Goal: Task Accomplishment & Management: Complete application form

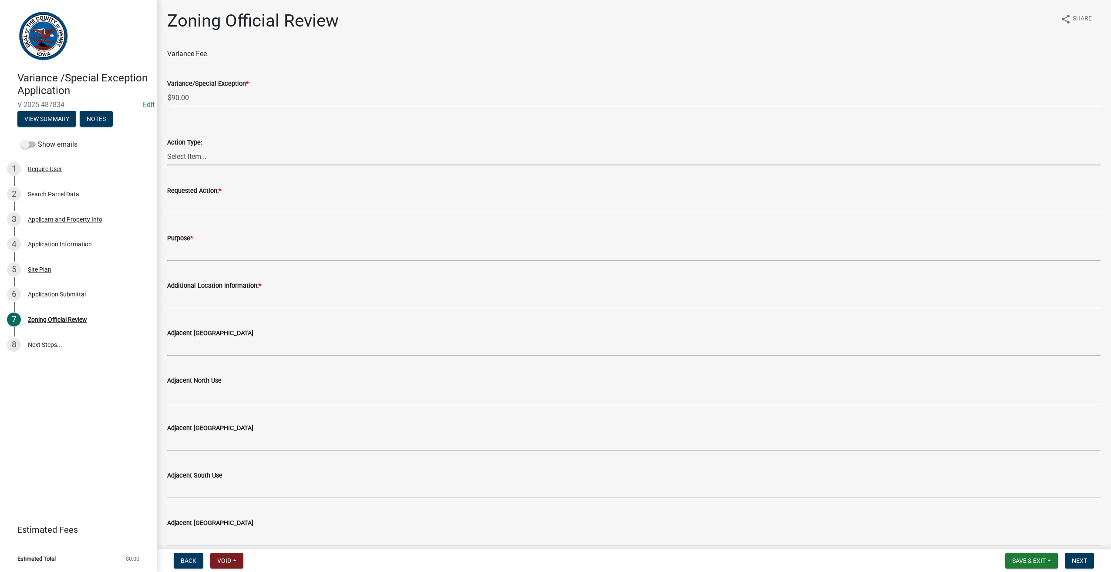
click at [195, 158] on select "Select Item... Variance Special Exception No action will be taken on this reque…" at bounding box center [633, 157] width 933 height 18
click at [167, 148] on select "Select Item... Variance Special Exception No action will be taken on this reque…" at bounding box center [633, 157] width 933 height 18
select select "ae4f3437-ca8d-468b-85ec-edf57c0cb181"
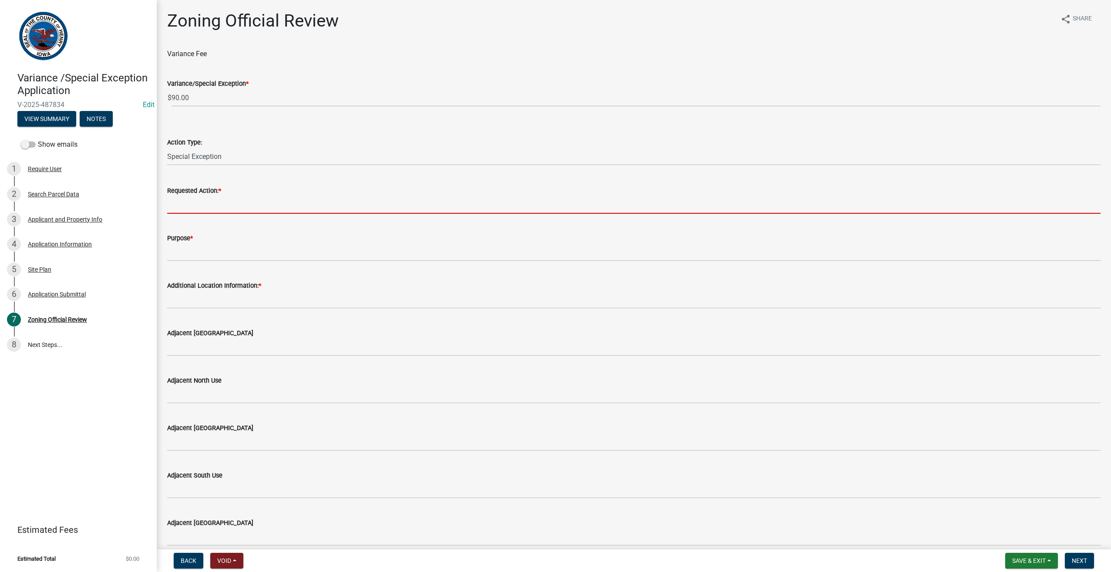
click at [184, 205] on input "Requested Action: *" at bounding box center [633, 205] width 933 height 18
drag, startPoint x: 184, startPoint y: 205, endPoint x: 186, endPoint y: 201, distance: 5.1
click at [184, 205] on input "Requested Action: *" at bounding box center [633, 205] width 933 height 18
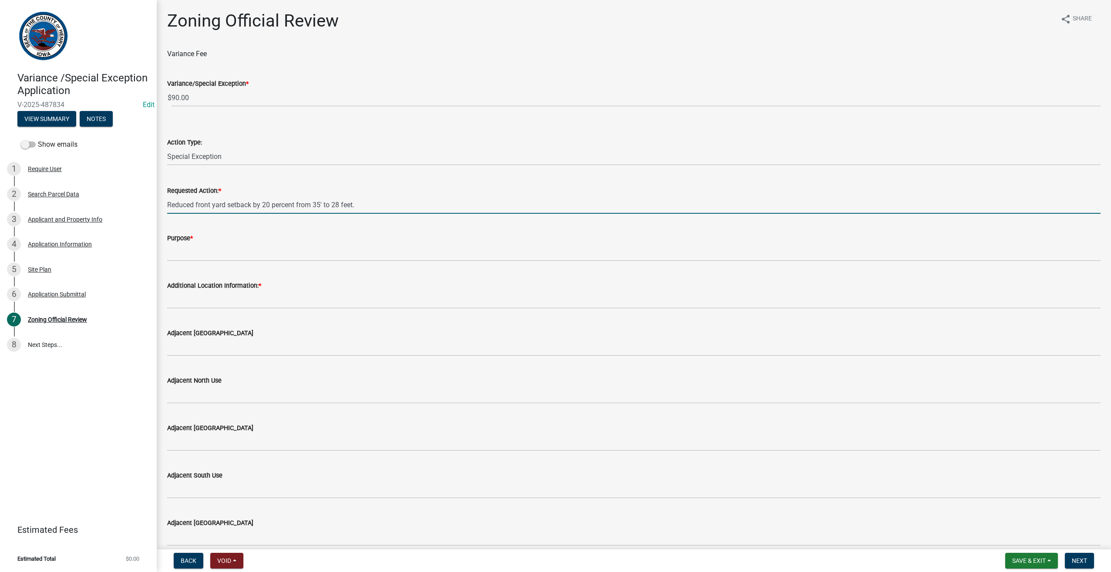
type input "Reduced front yard setback by 20 percent from 35' to 28 feet."
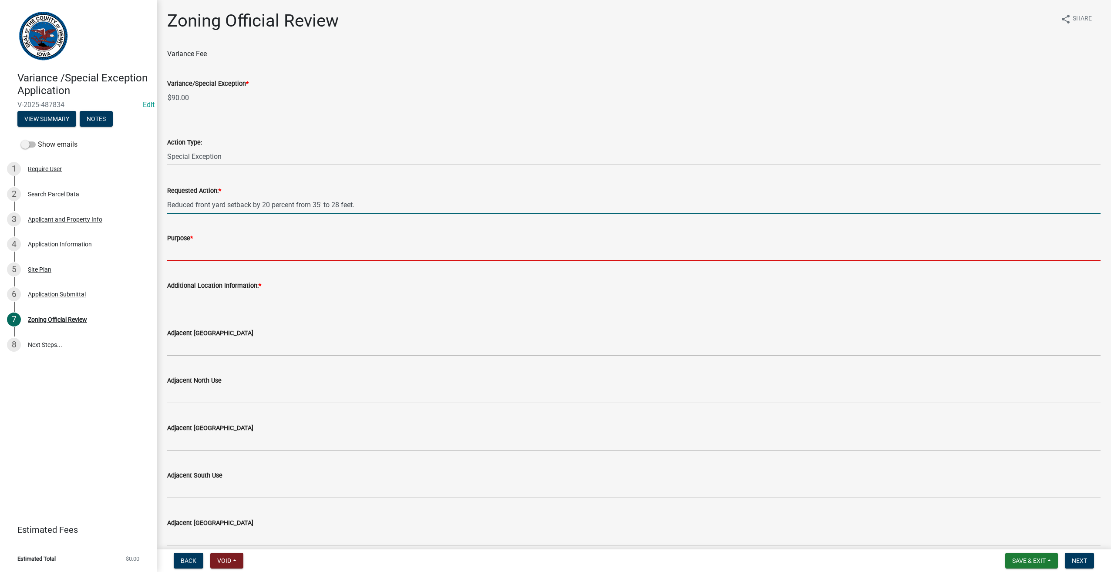
click at [171, 255] on input "Purpose *" at bounding box center [633, 252] width 933 height 18
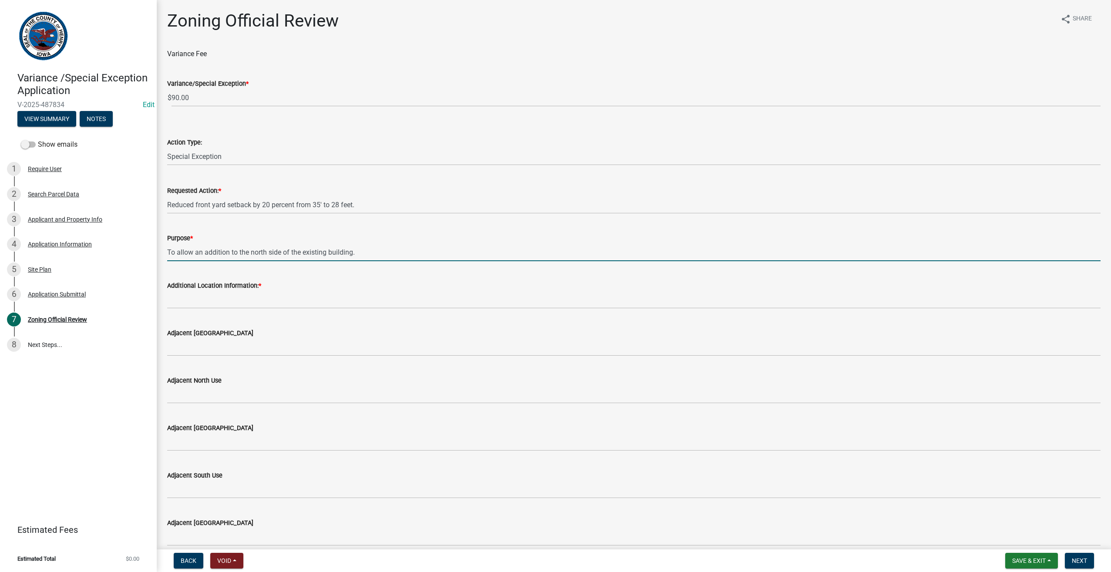
type input "To allow an addition to the north side of the existing building."
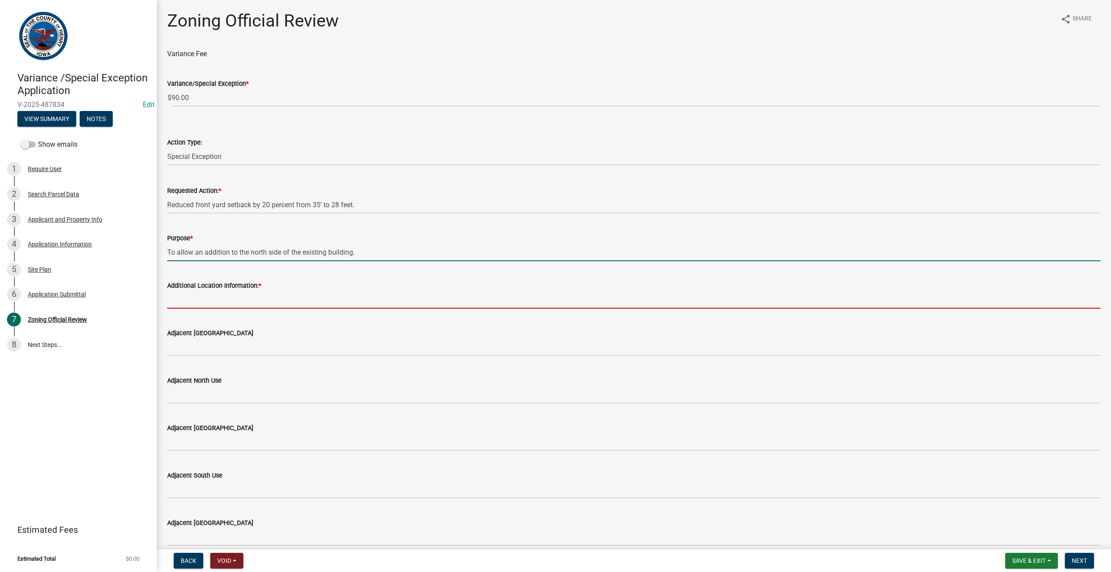
click at [190, 301] on input "Additional Location Information: *" at bounding box center [633, 300] width 933 height 18
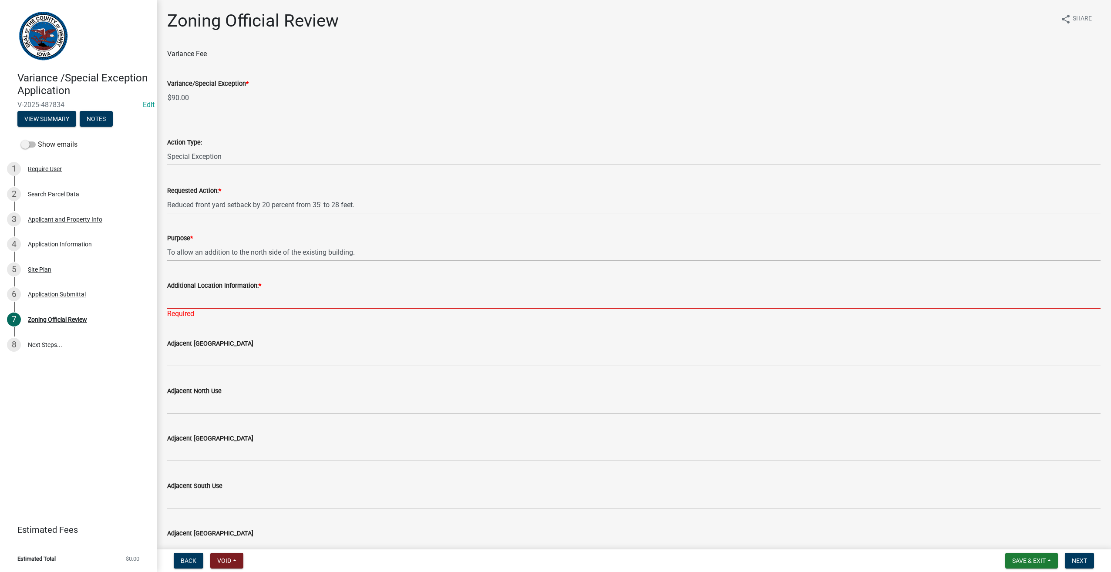
click at [183, 303] on input "Additional Location Information: *" at bounding box center [633, 300] width 933 height 18
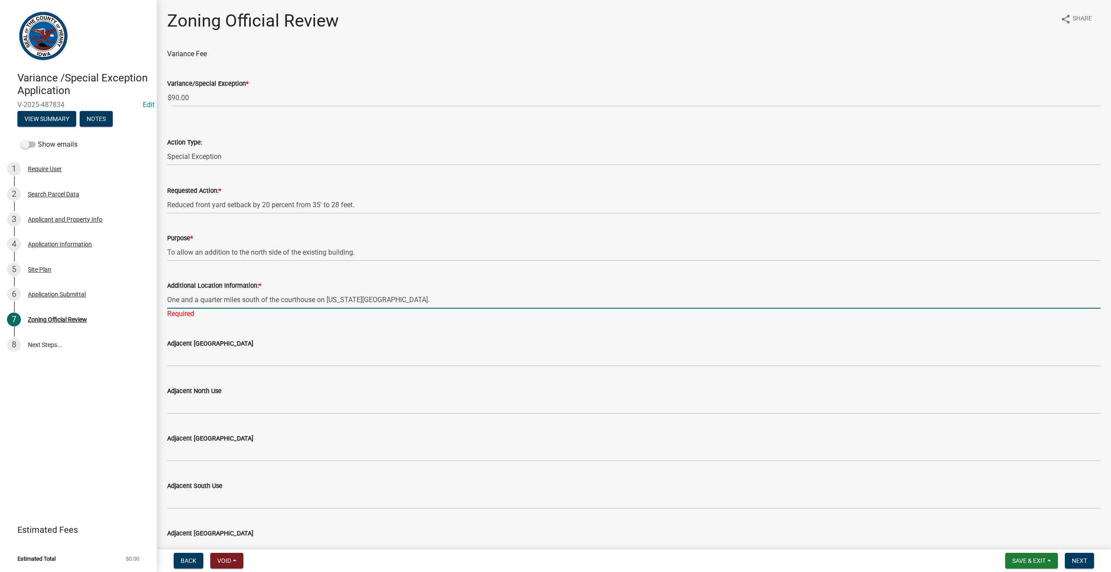
type input "One and a quarter miles south of the courthouse on [US_STATE][GEOGRAPHIC_DATA]."
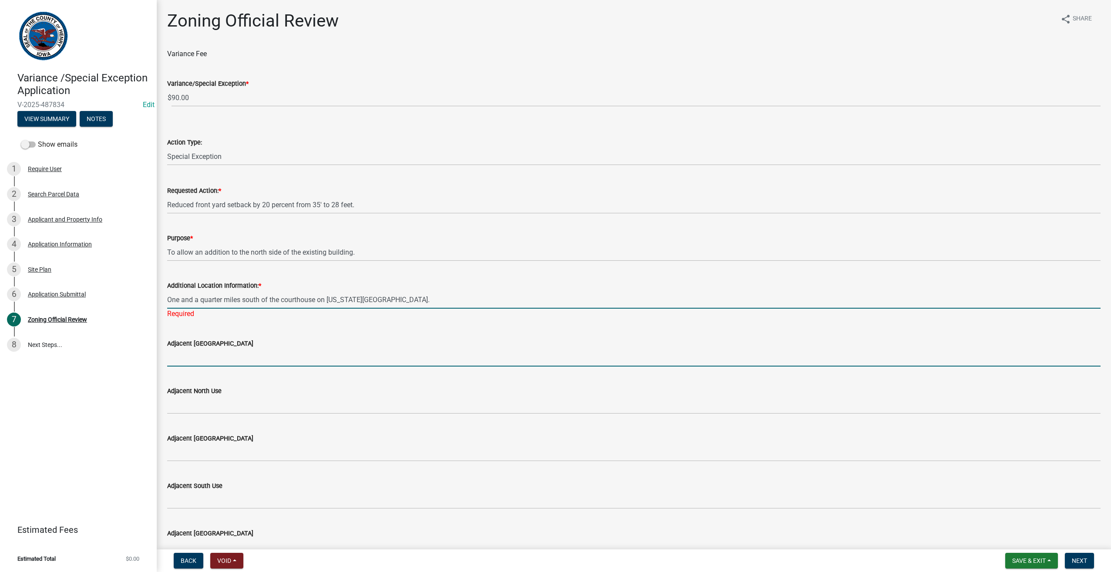
click at [184, 360] on wm-data-entity-input "Adjacent [GEOGRAPHIC_DATA]" at bounding box center [633, 349] width 933 height 47
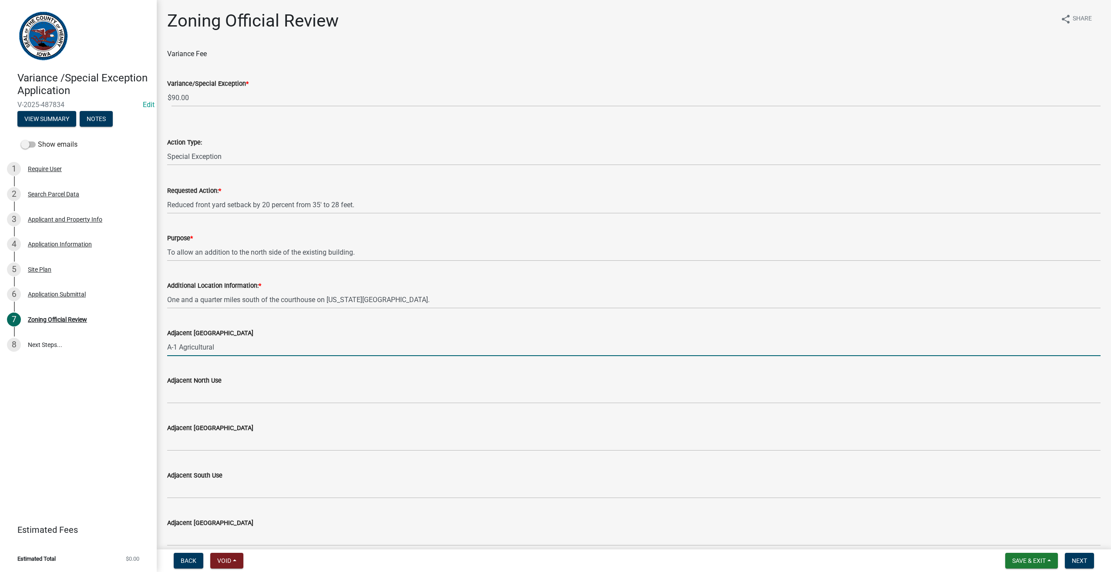
click at [167, 344] on div "Adjacent [GEOGRAPHIC_DATA] A-1 Agricultural" at bounding box center [634, 336] width 946 height 40
click at [171, 347] on input "A-1 Agricultural" at bounding box center [633, 347] width 933 height 18
drag, startPoint x: 178, startPoint y: 347, endPoint x: 229, endPoint y: 347, distance: 50.5
click at [229, 347] on input "R-1 Agricultural" at bounding box center [633, 347] width 933 height 18
type input "R-1 Residential"
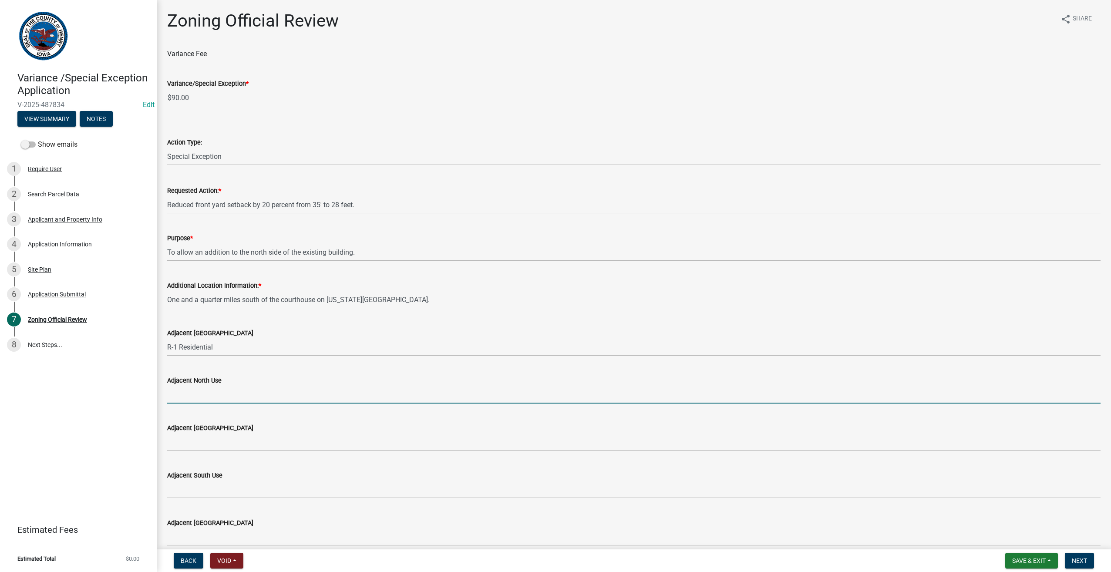
click at [356, 390] on input "Adjacent North Use" at bounding box center [633, 395] width 933 height 18
click at [171, 395] on input "Adjacent North Use" at bounding box center [633, 395] width 933 height 18
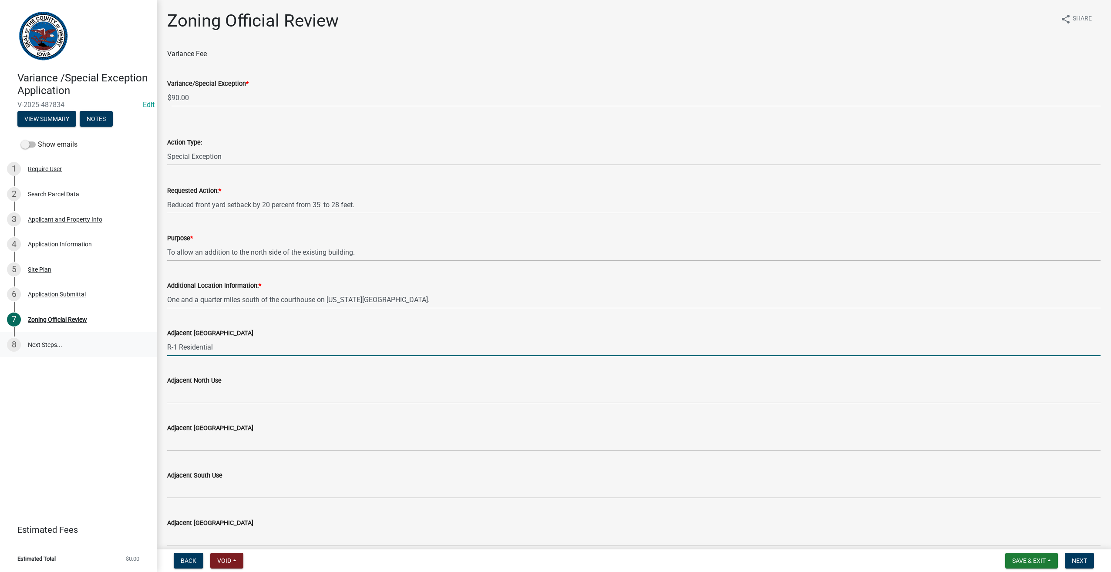
drag, startPoint x: 216, startPoint y: 347, endPoint x: 154, endPoint y: 347, distance: 62.3
click at [154, 347] on div "Variance /Special Exception Application V-2025-487834 Edit View Summary Notes S…" at bounding box center [555, 286] width 1111 height 572
drag, startPoint x: 183, startPoint y: 342, endPoint x: 179, endPoint y: 349, distance: 7.8
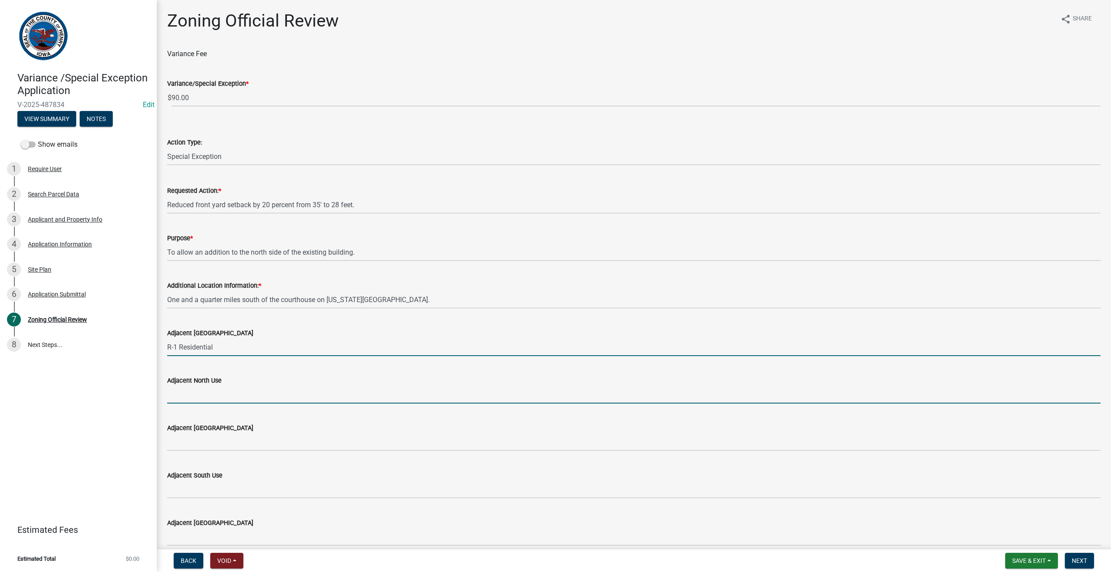
drag, startPoint x: 179, startPoint y: 349, endPoint x: 171, endPoint y: 393, distance: 45.2
click at [179, 394] on input "Adjacent North Use" at bounding box center [633, 395] width 933 height 18
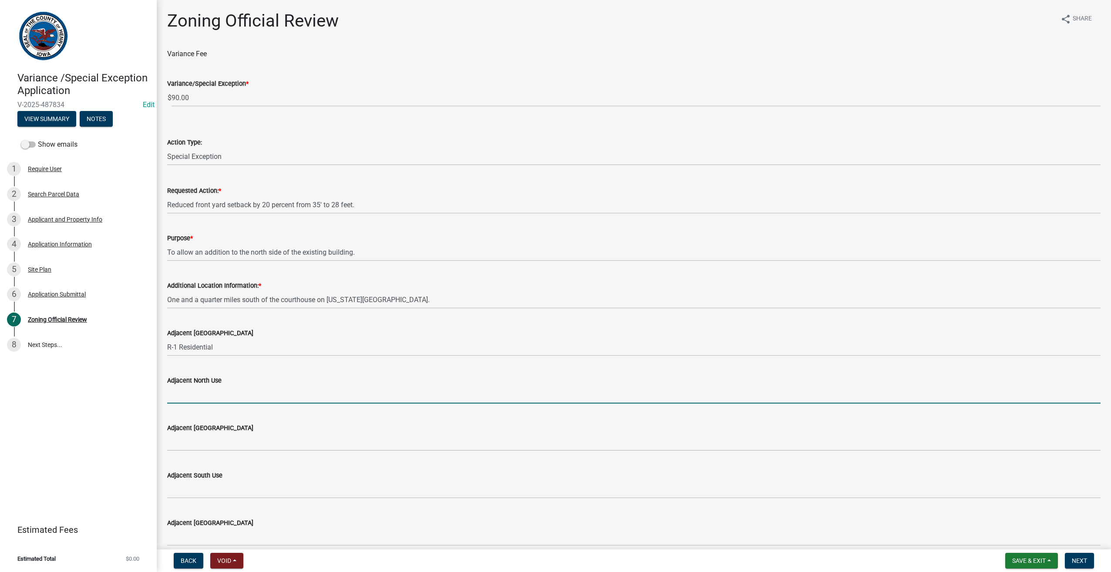
click at [174, 391] on input "Adjacent North Use" at bounding box center [633, 395] width 933 height 18
type input "Residential"
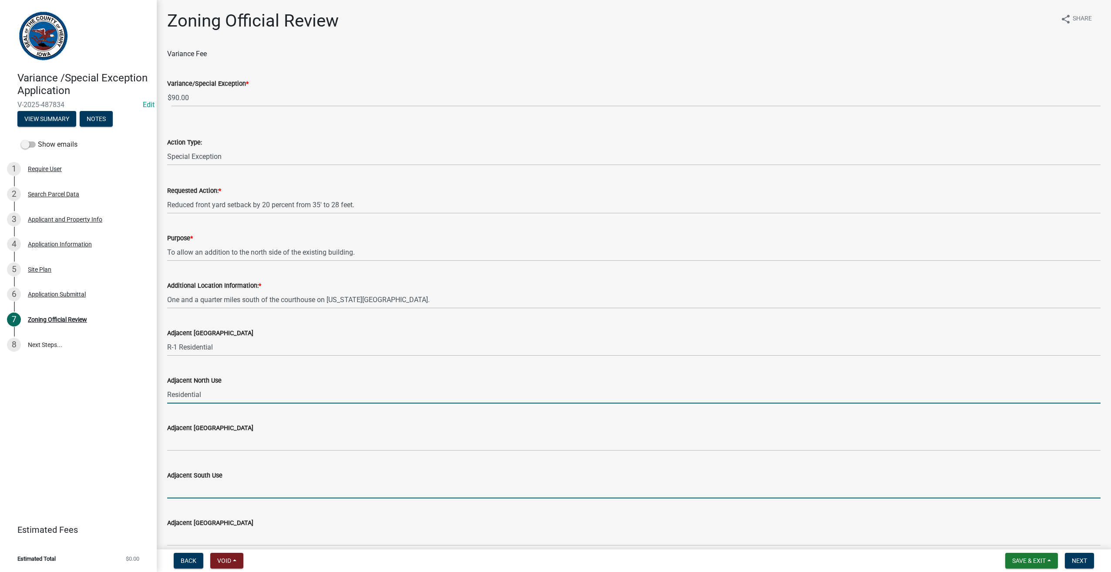
click at [197, 488] on input "Adjacent South Use" at bounding box center [633, 490] width 933 height 18
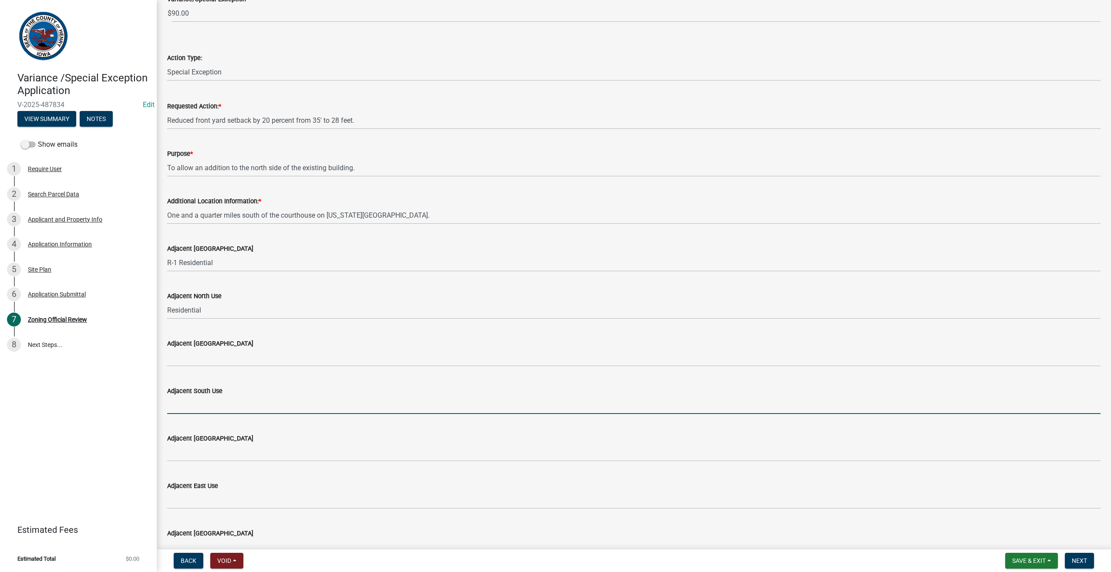
scroll to position [101, 0]
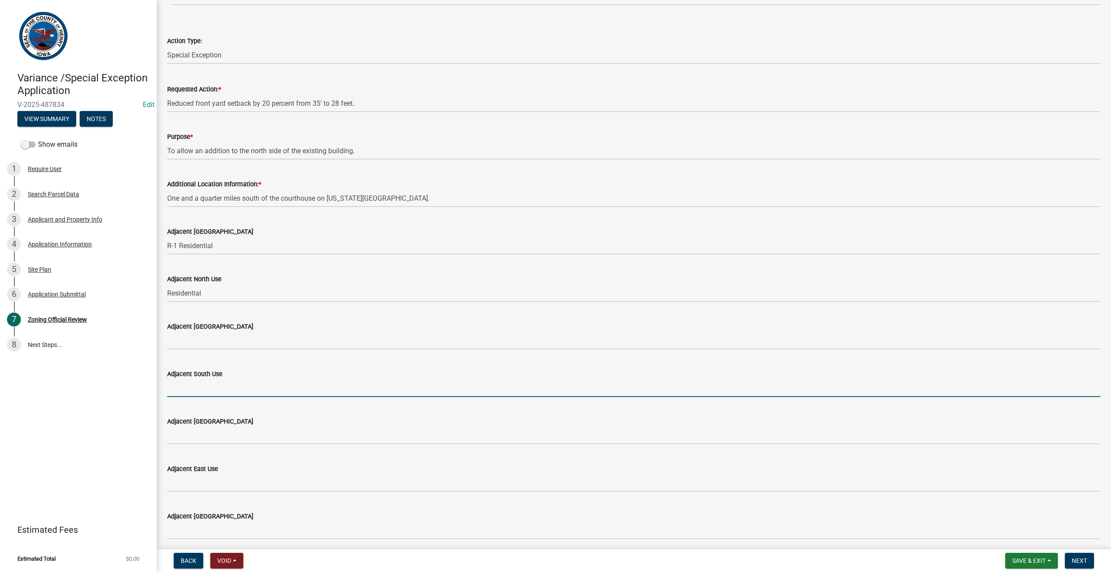
type input "Residential"
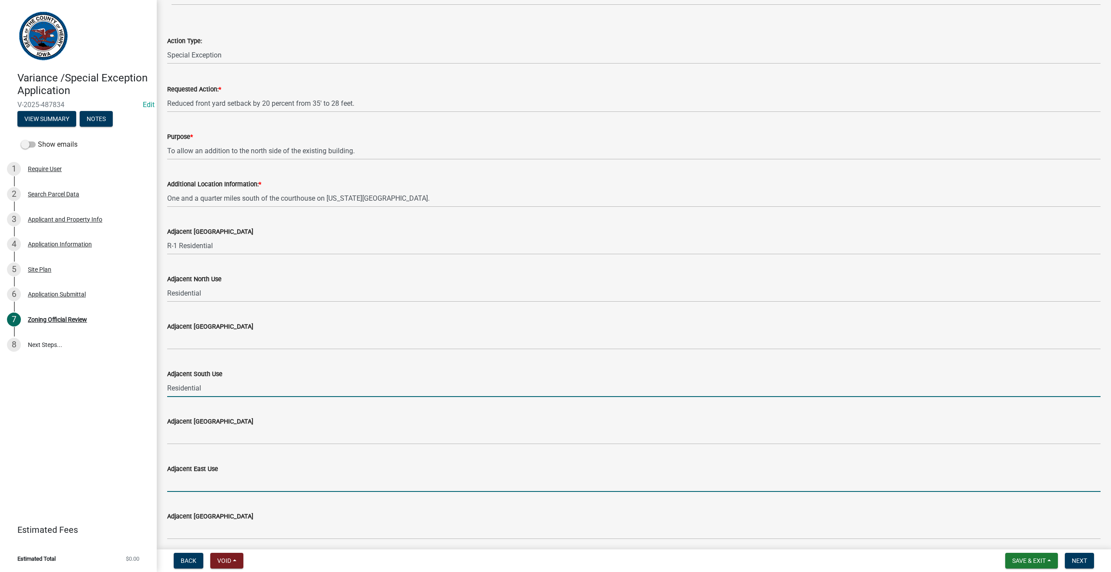
click at [191, 482] on input "Adjacent East Use" at bounding box center [633, 483] width 933 height 18
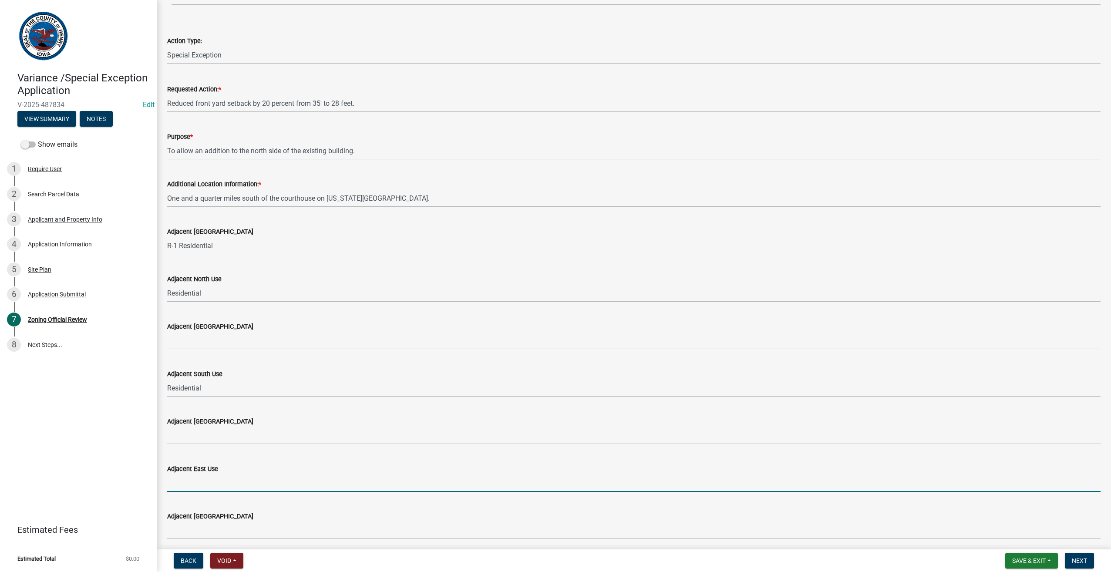
type input "Agricultural"
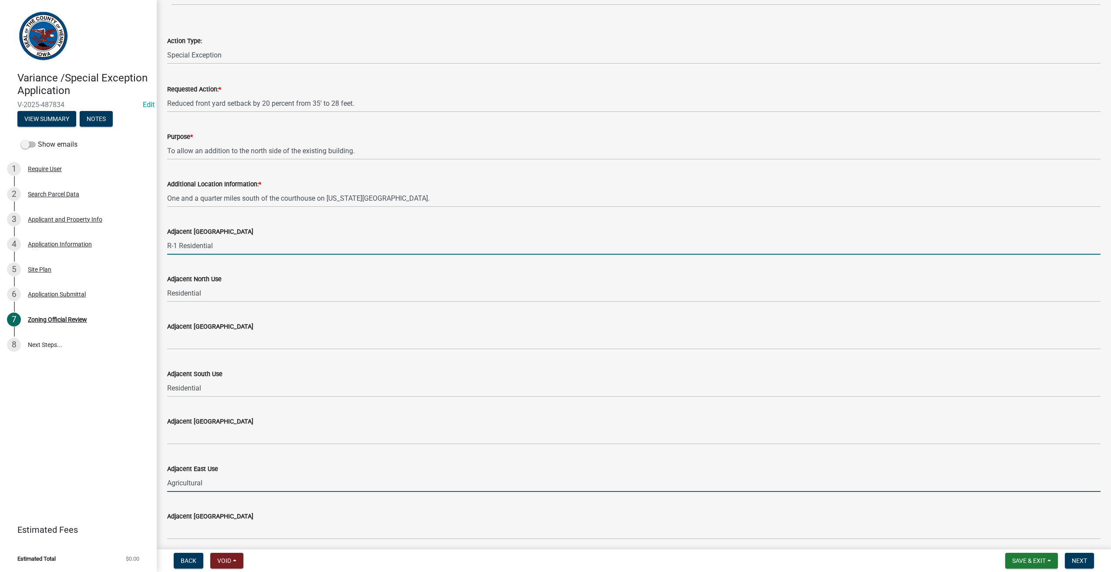
click at [220, 248] on input "R-1 Residential" at bounding box center [633, 246] width 933 height 18
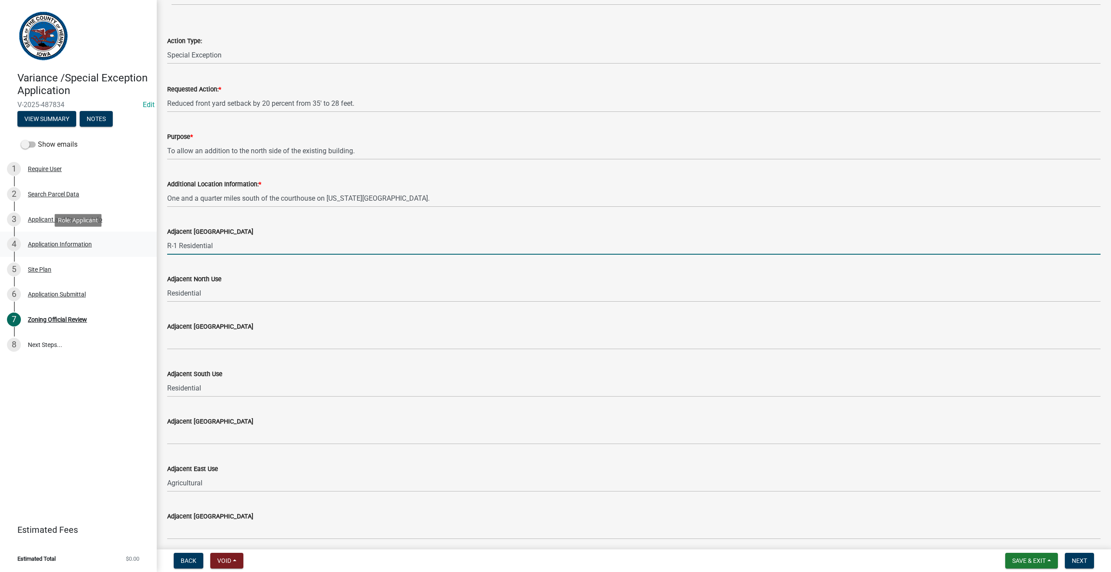
drag, startPoint x: 219, startPoint y: 246, endPoint x: 155, endPoint y: 245, distance: 63.6
click at [145, 246] on div "Variance /Special Exception Application V-2025-487834 Edit View Summary Notes S…" at bounding box center [555, 286] width 1111 height 572
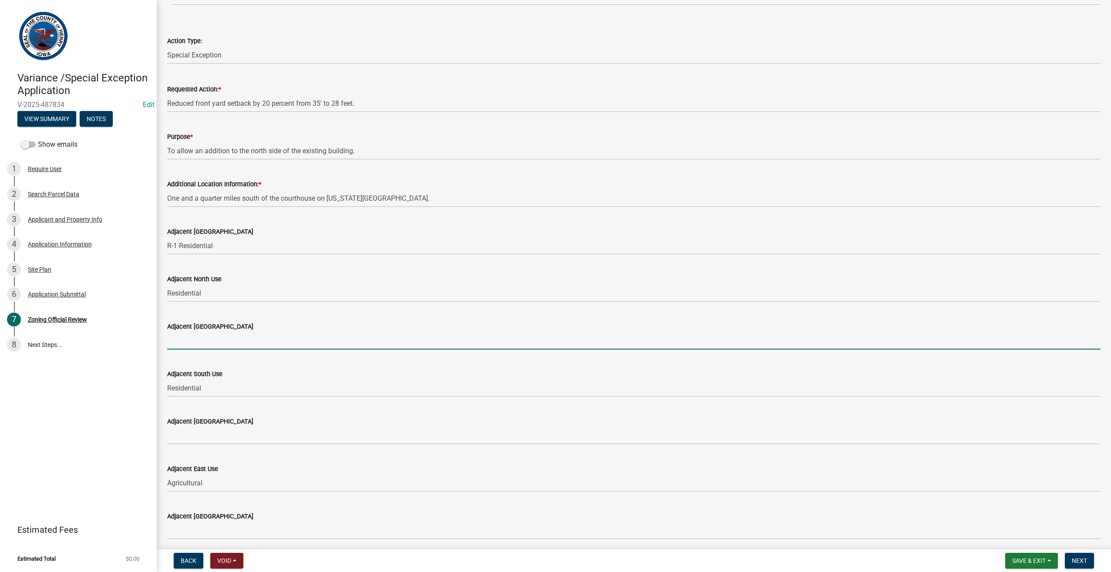
click at [177, 341] on input "Adjacent [GEOGRAPHIC_DATA]" at bounding box center [633, 341] width 933 height 18
paste input "R-1 Residential"
type input "R-1 Residential"
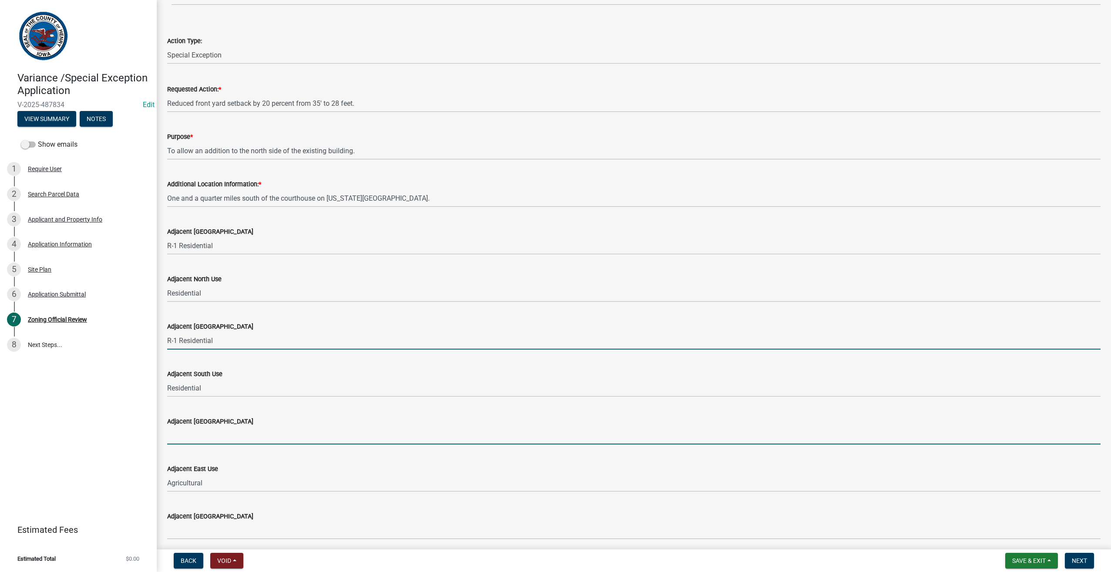
click at [178, 433] on input "Adjacent [GEOGRAPHIC_DATA]" at bounding box center [633, 436] width 933 height 18
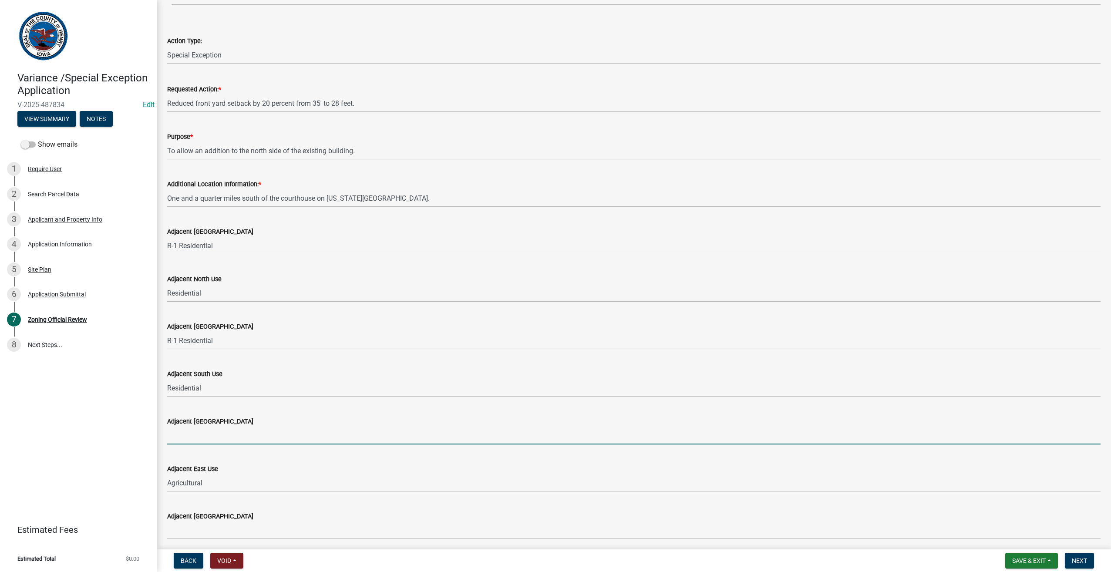
paste input "R-1 Residential"
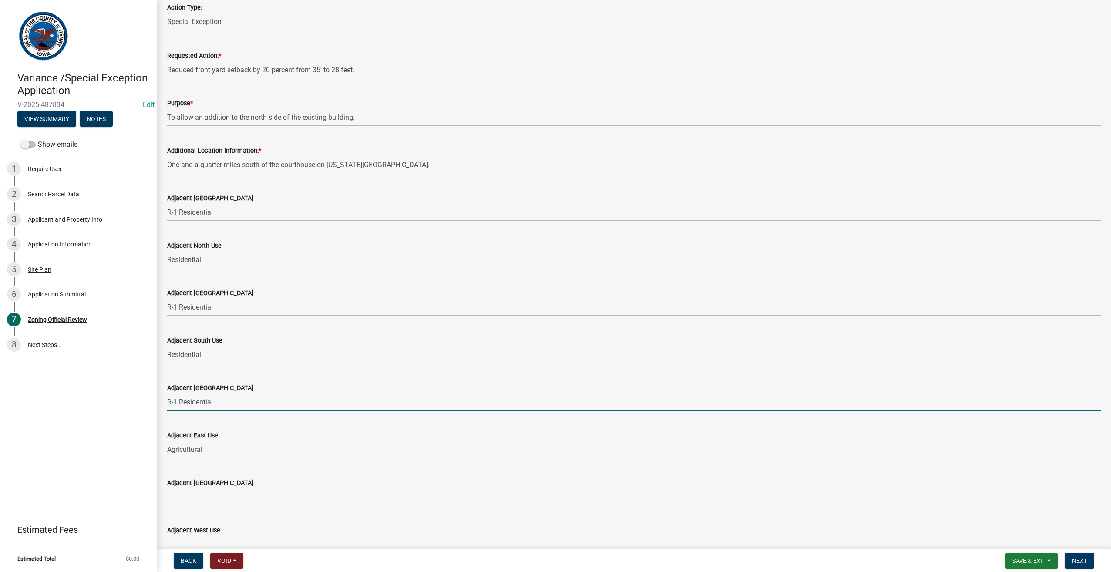
scroll to position [174, 0]
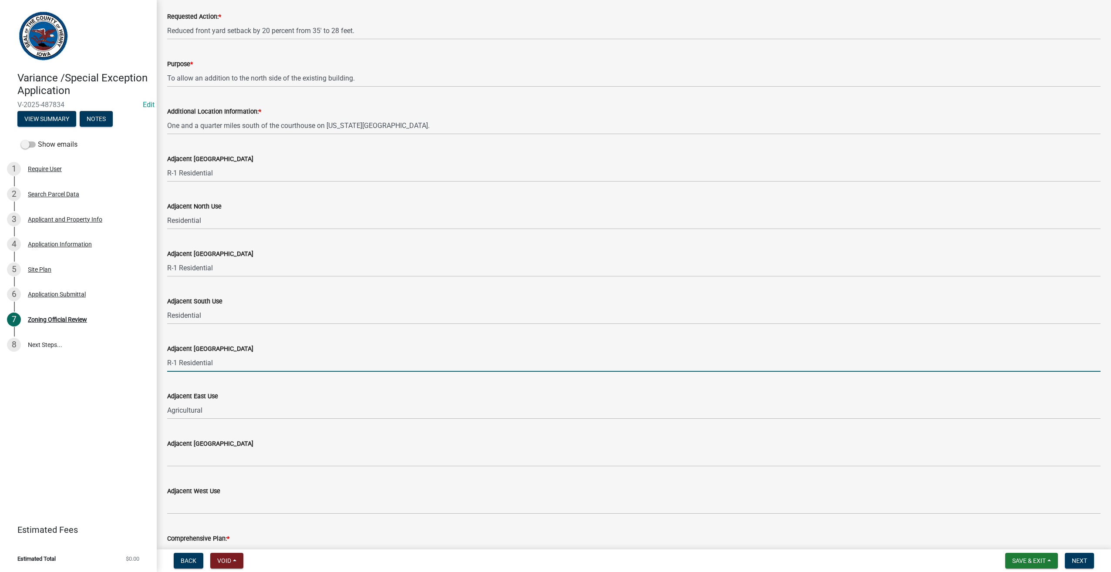
type input "R-1 Residential"
click at [181, 462] on input "Adjacent [GEOGRAPHIC_DATA]" at bounding box center [633, 458] width 933 height 18
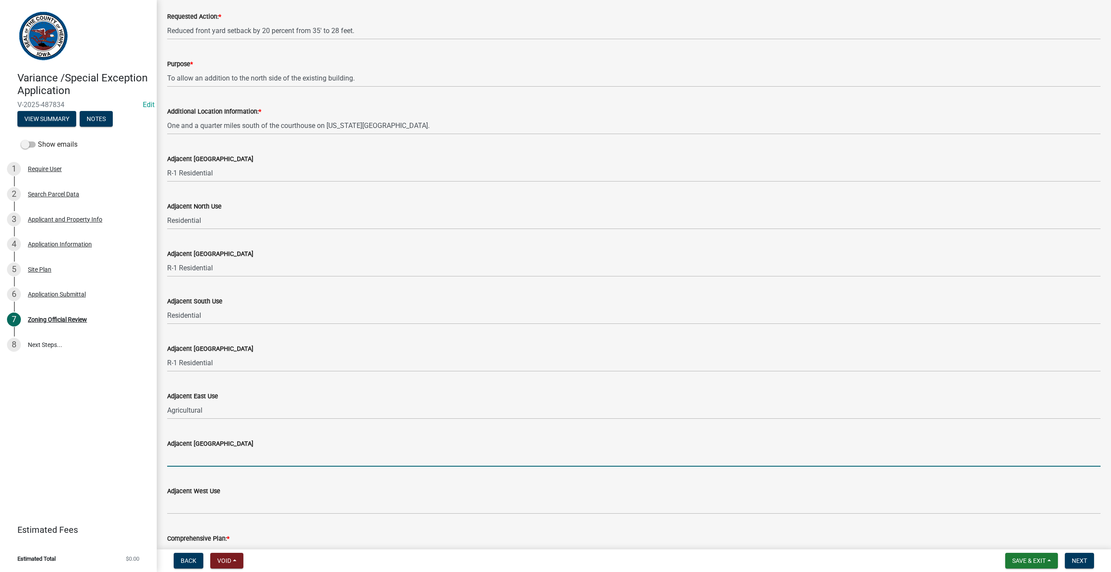
paste input "R-1 Residential"
type input "R-1 Residential"
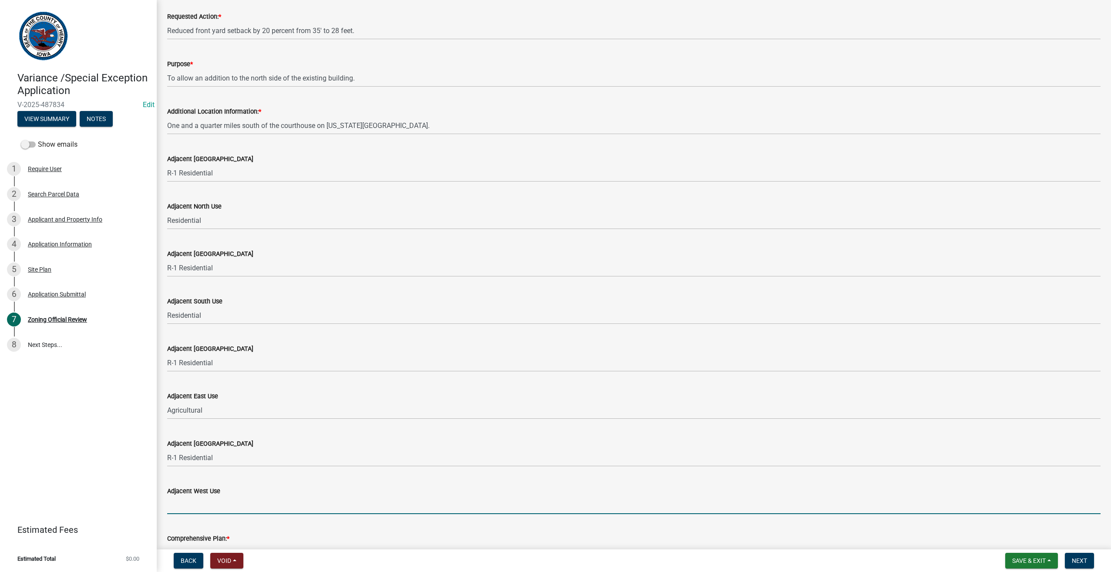
click at [189, 506] on input "Adjacent West Use" at bounding box center [633, 505] width 933 height 18
click at [187, 505] on input "Adjacent West Use" at bounding box center [633, 505] width 933 height 18
type input "Residential"
click at [377, 524] on div "Comprehensive Plan: *" at bounding box center [633, 541] width 933 height 40
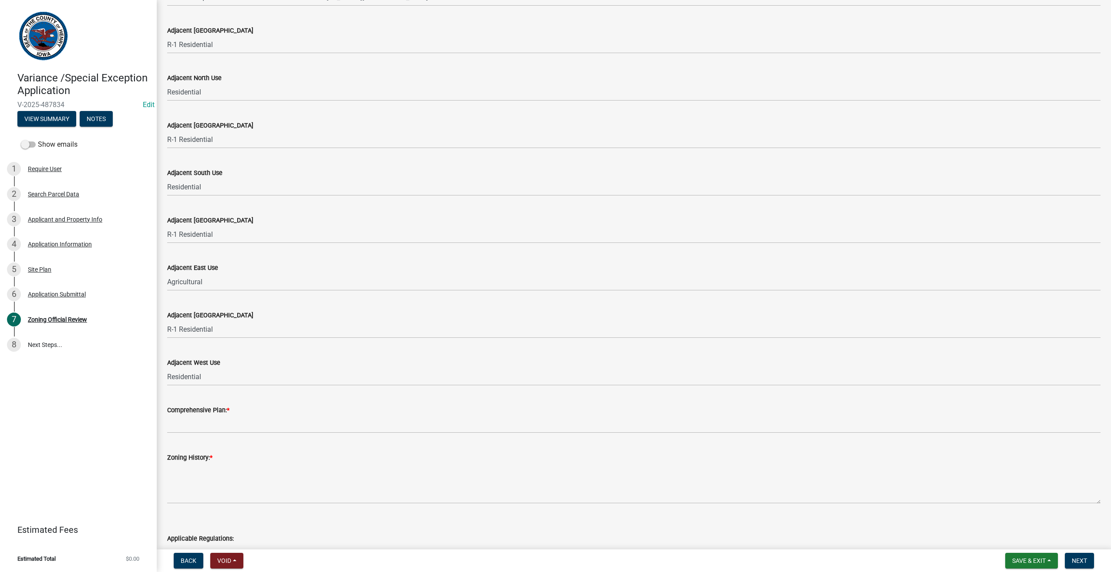
scroll to position [305, 0]
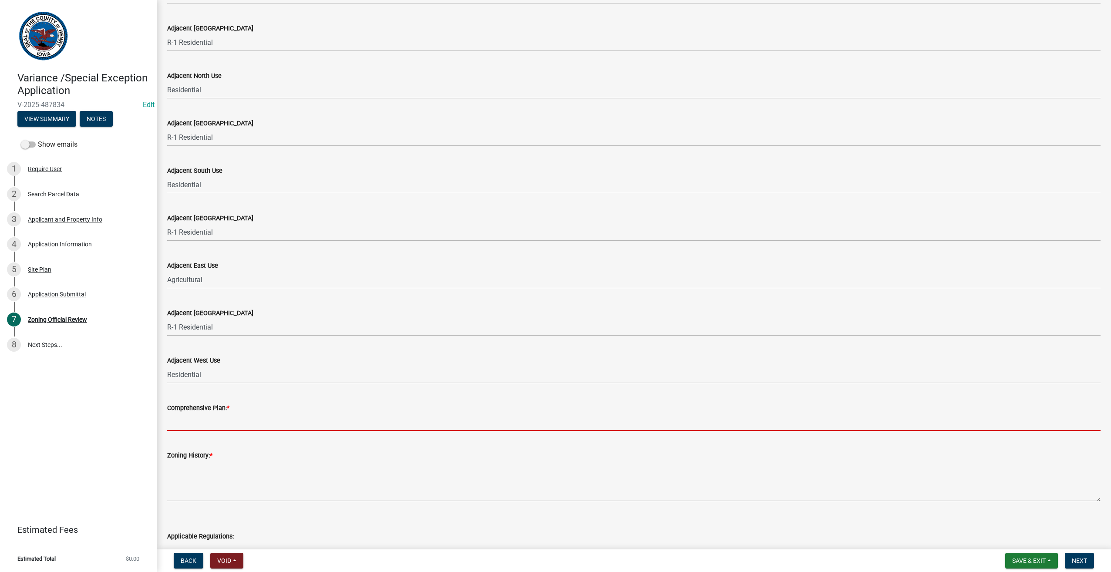
click at [196, 421] on input "Comprehensive Plan: *" at bounding box center [633, 422] width 933 height 18
type input "Does not Conflict"
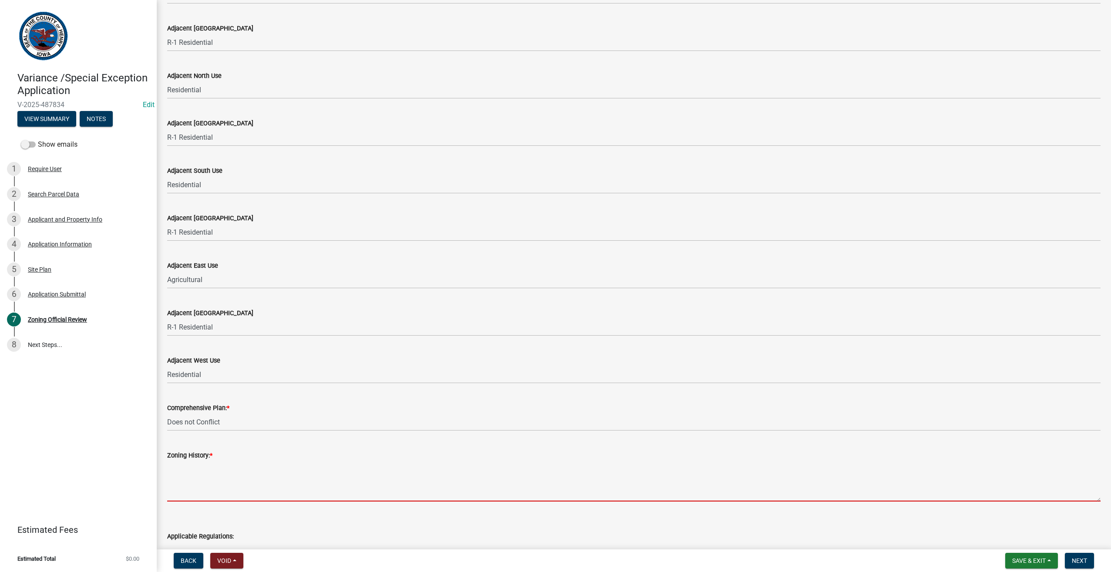
click at [201, 472] on textarea "Zoning History: *" at bounding box center [633, 481] width 933 height 41
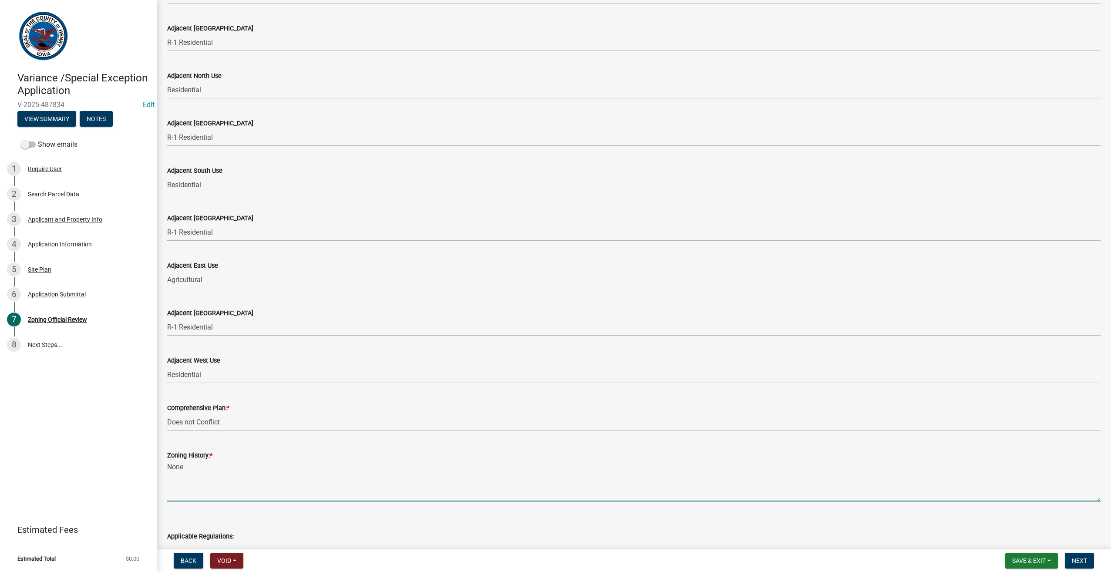
click at [529, 462] on textarea "None" at bounding box center [633, 481] width 933 height 41
type textarea "None"
click at [1081, 563] on span "Next" at bounding box center [1079, 560] width 15 height 7
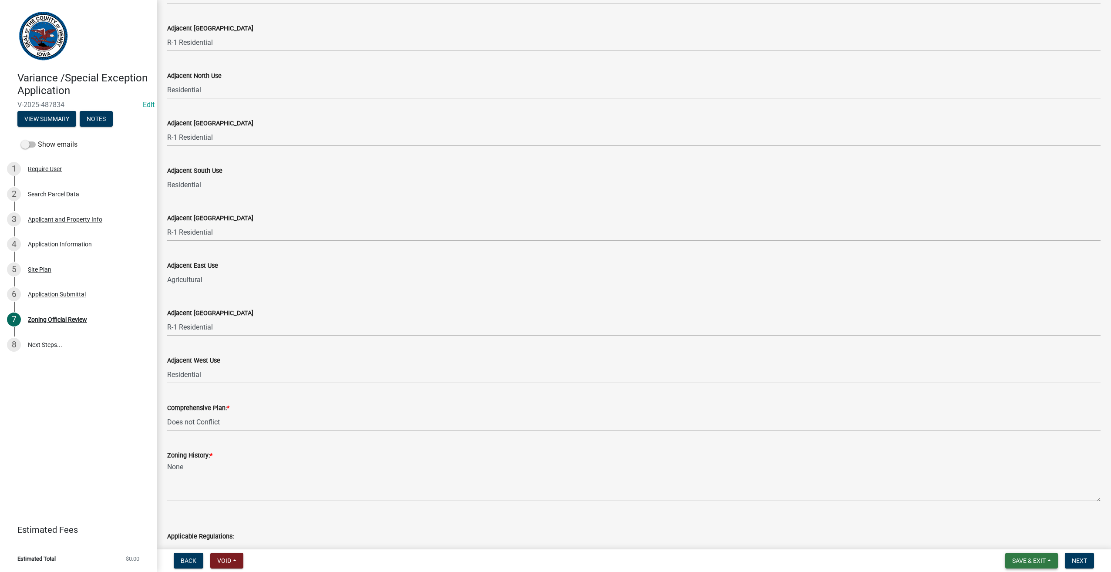
click at [1027, 561] on span "Save & Exit" at bounding box center [1029, 560] width 34 height 7
click at [1014, 521] on button "Save" at bounding box center [1023, 517] width 70 height 21
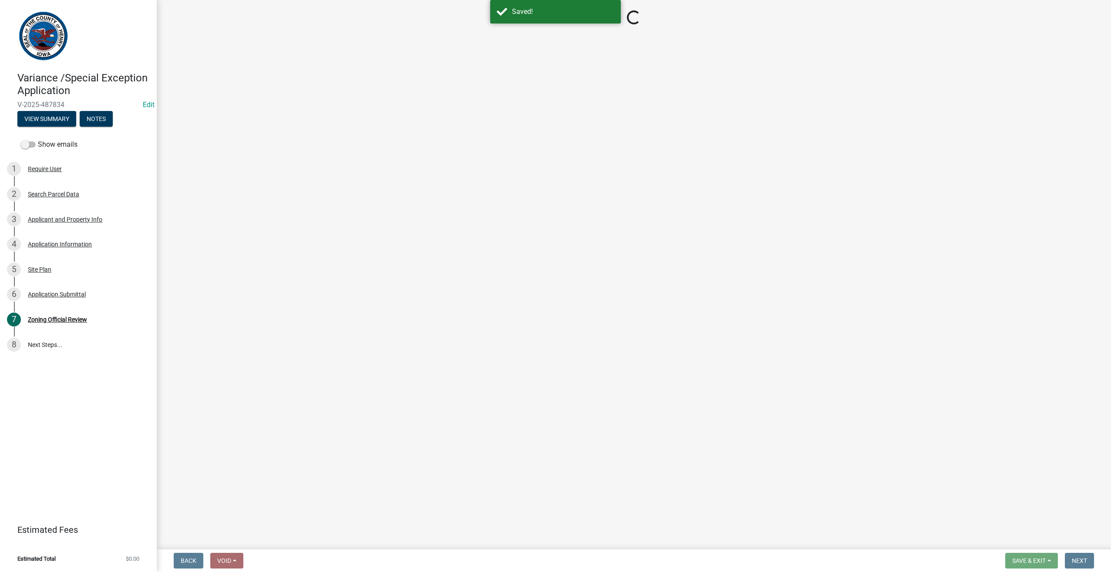
select select "ae4f3437-ca8d-468b-85ec-edf57c0cb181"
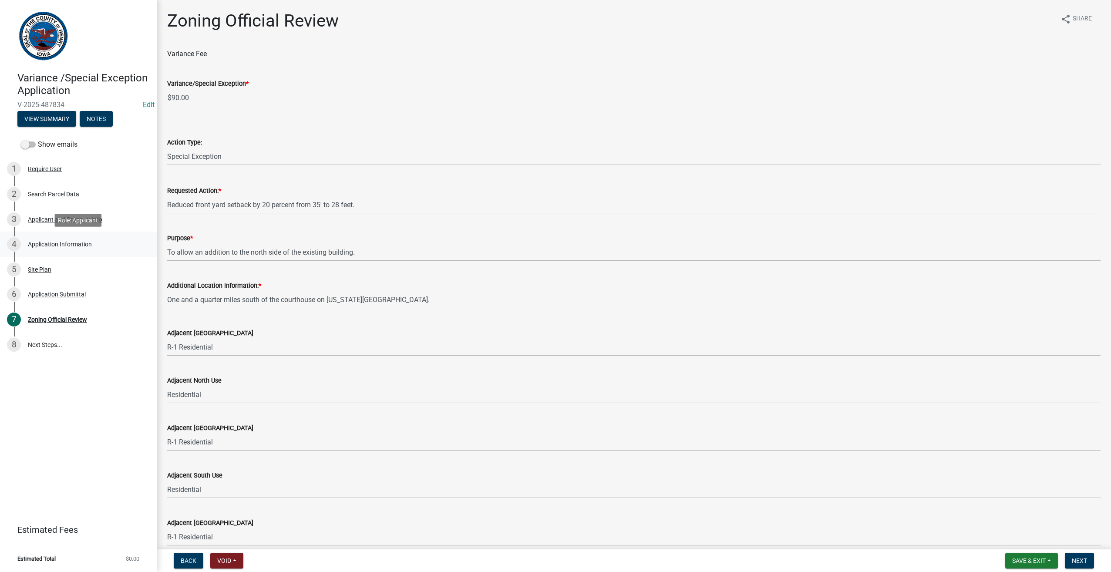
click at [51, 240] on div "4 Application Information" at bounding box center [75, 244] width 136 height 14
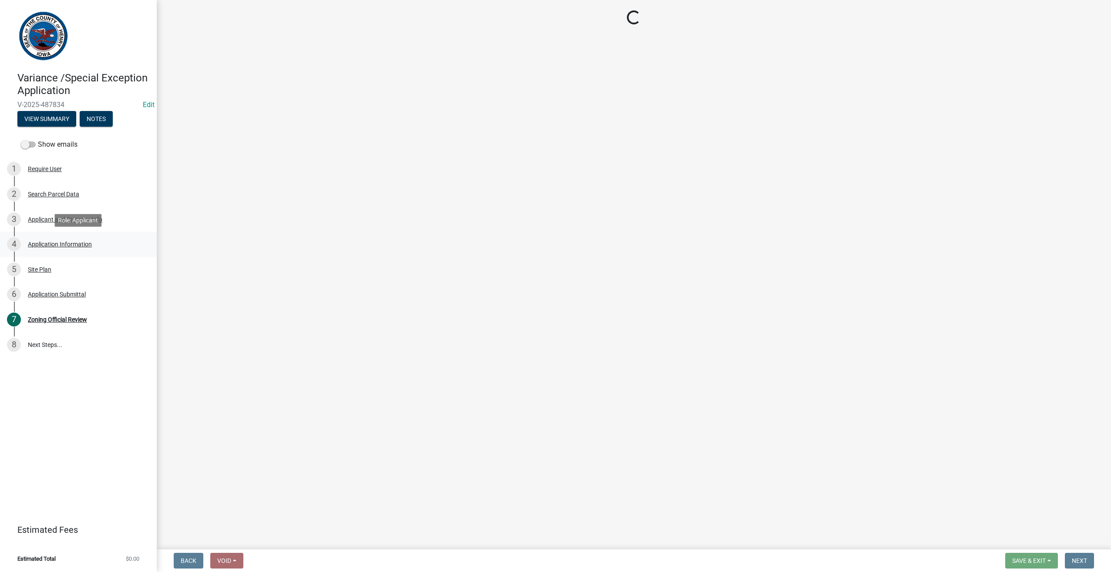
select select "eed960b2-426d-43aa-b264-43e2ae1cff6b"
select select "92e08a6e-5c01-455c-a532-44da9155bd6b"
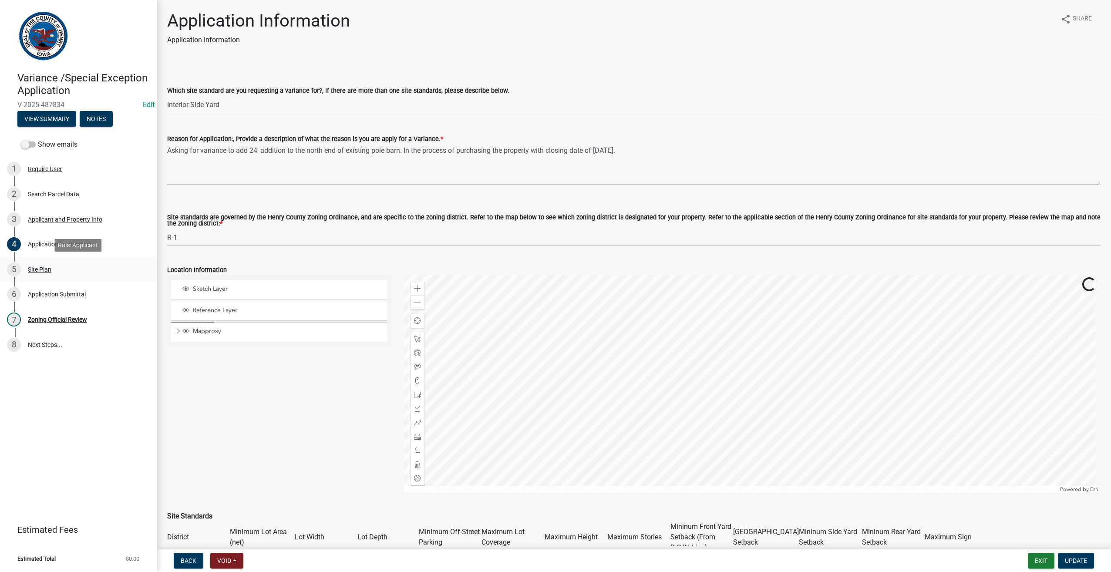
click at [34, 268] on div "Site Plan" at bounding box center [40, 269] width 24 height 6
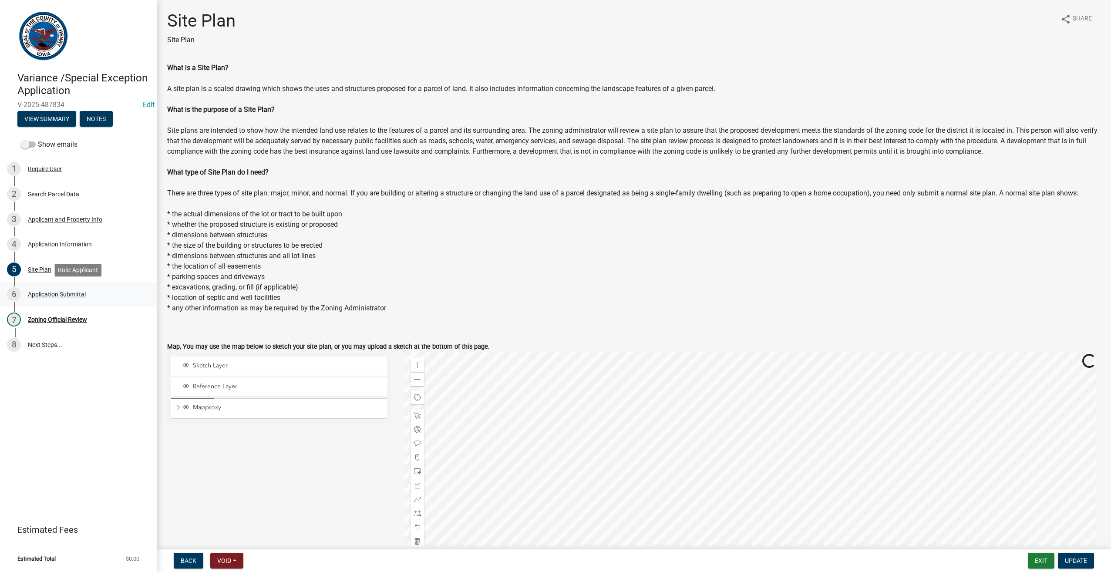
click at [39, 295] on div "Application Submittal" at bounding box center [57, 294] width 58 height 6
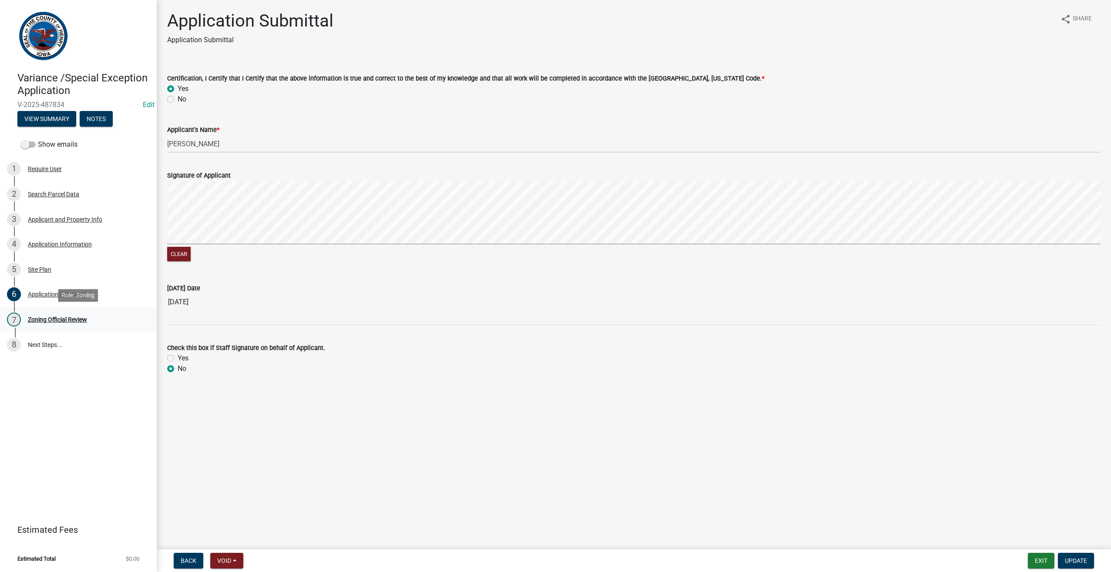
click at [44, 318] on div "Zoning Official Review" at bounding box center [57, 319] width 59 height 6
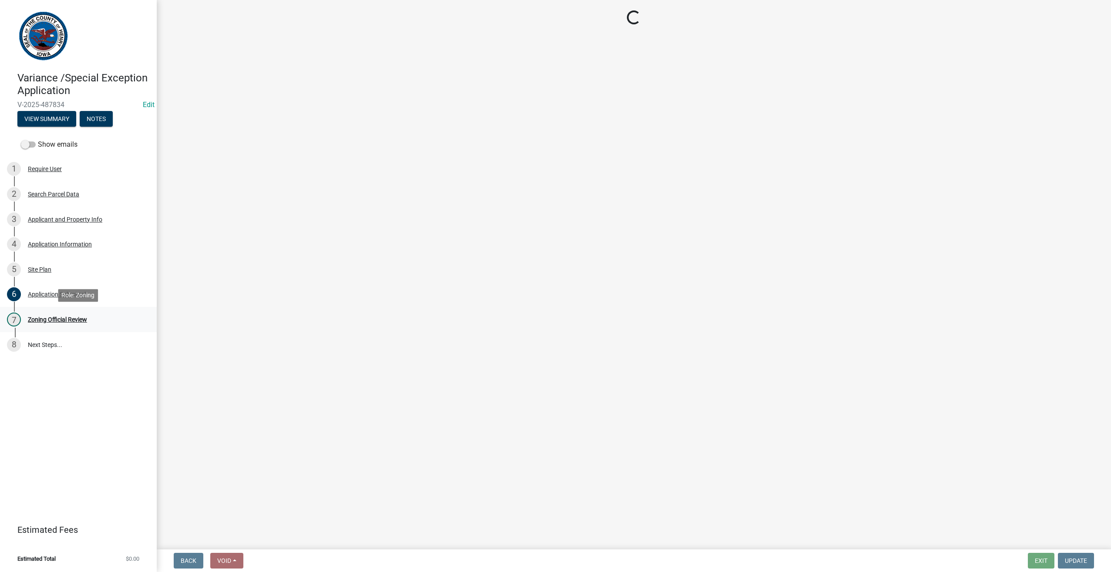
select select "ae4f3437-ca8d-468b-85ec-edf57c0cb181"
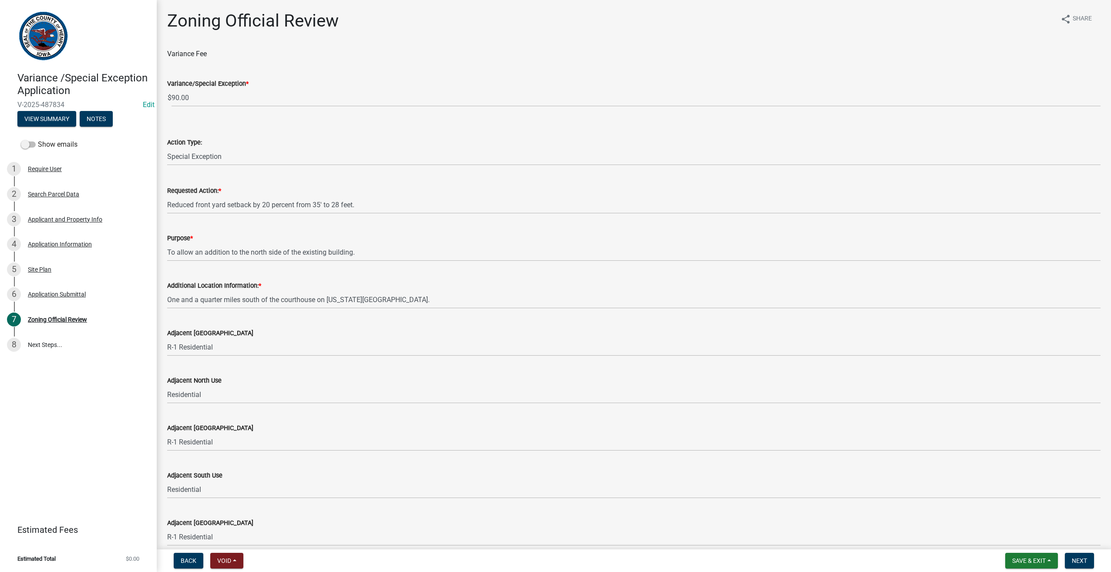
click at [266, 243] on div "Purpose *" at bounding box center [633, 238] width 933 height 10
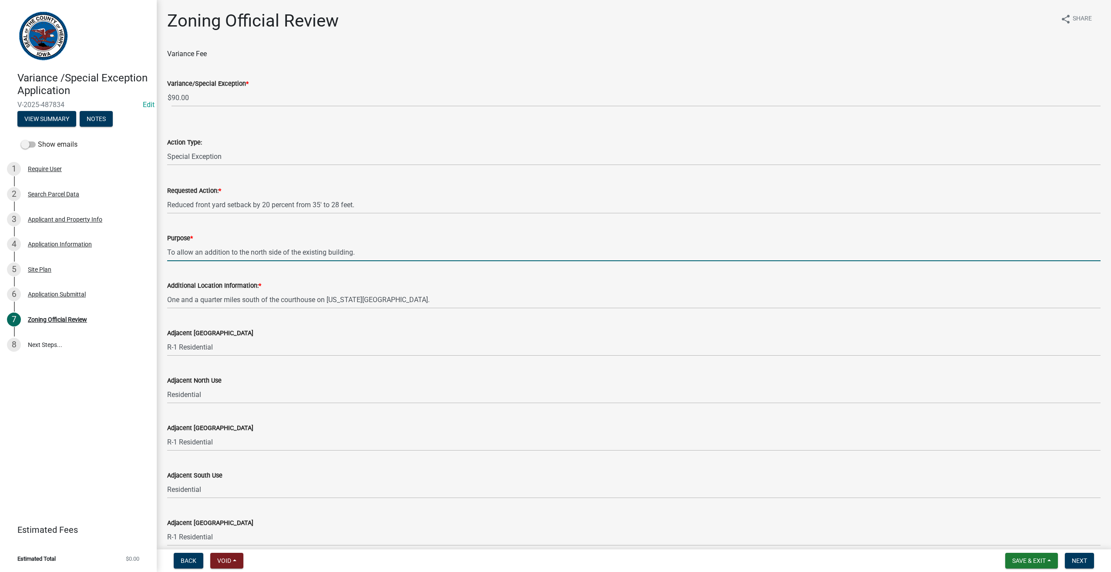
click at [202, 253] on input "To allow an addition to the north side of the existing building." at bounding box center [633, 252] width 933 height 18
type input "To allow a 24 foot addition to the north side of the existing building."
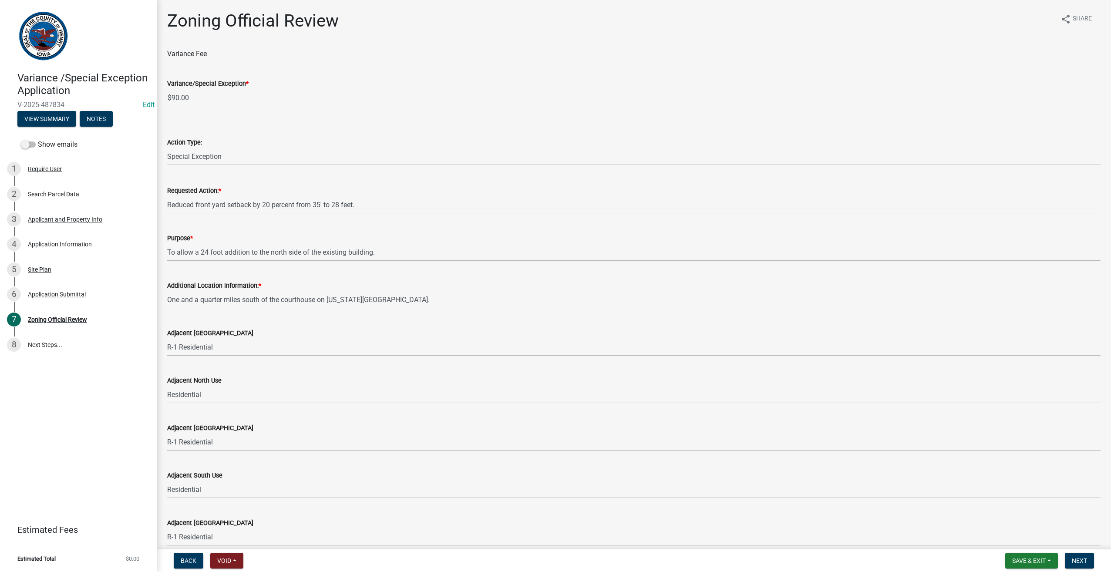
click at [433, 229] on div "Purpose * To allow a 24 foot addition to the north side of the existing buildin…" at bounding box center [633, 241] width 933 height 40
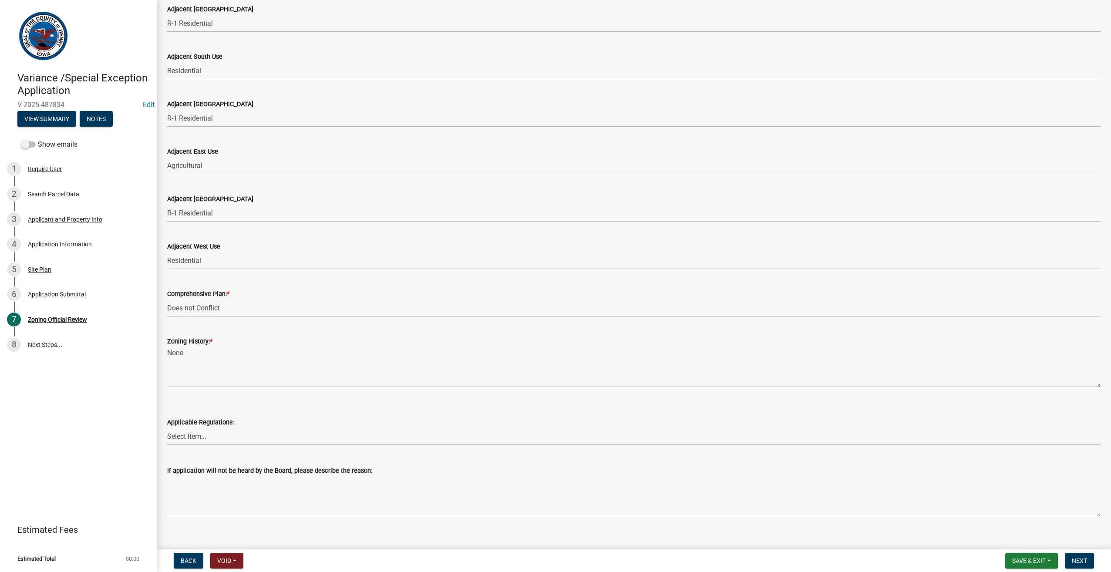
scroll to position [421, 0]
click at [1077, 557] on span "Next" at bounding box center [1079, 560] width 15 height 7
click at [197, 436] on select "Select Item... Henry County Code of Ordinances, Section 6-2-16-4(3) (Variance) …" at bounding box center [633, 435] width 933 height 18
click at [167, 426] on select "Select Item... Henry County Code of Ordinances, Section 6-2-16-4(3) (Variance) …" at bounding box center [633, 435] width 933 height 18
select select "f633482d-e4ec-4d78-b211-7ffaf383b694"
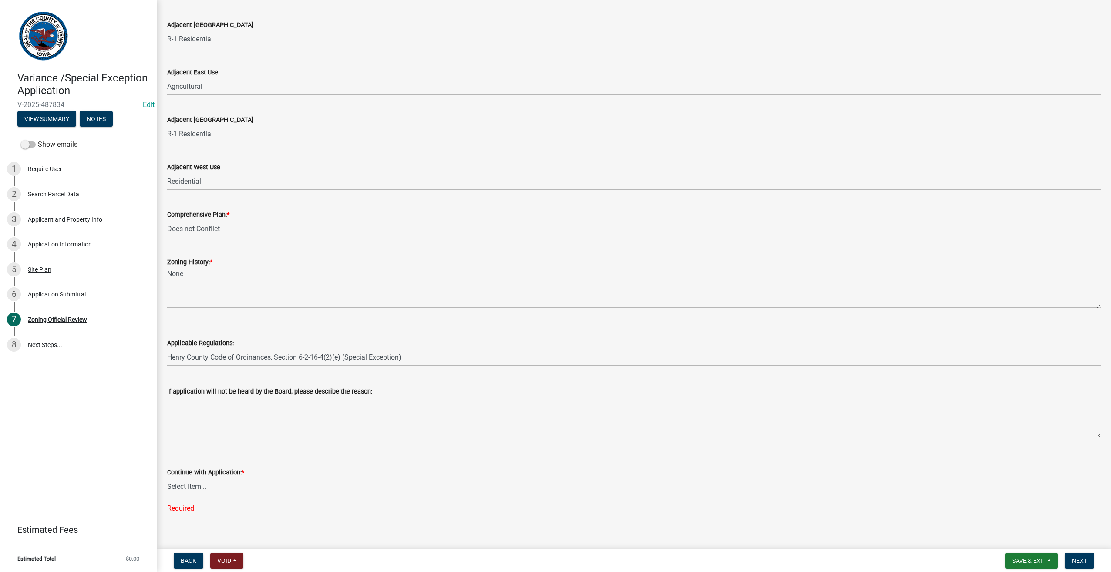
scroll to position [507, 0]
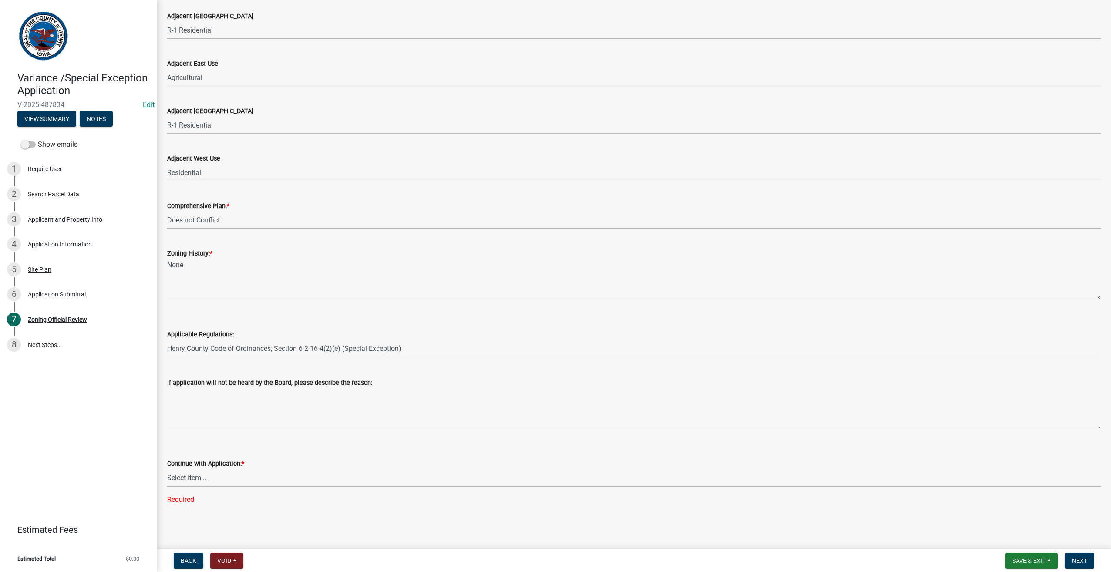
click at [186, 475] on select "Select Item... Please login to pay the fee, and a date will be set for the meet…" at bounding box center [633, 478] width 933 height 18
click at [167, 486] on select "Select Item... Please login to pay the fee, and a date will be set for the meet…" at bounding box center [633, 478] width 933 height 18
select select "ac9b52d3-d788-48c3-8c81-07fed5055536"
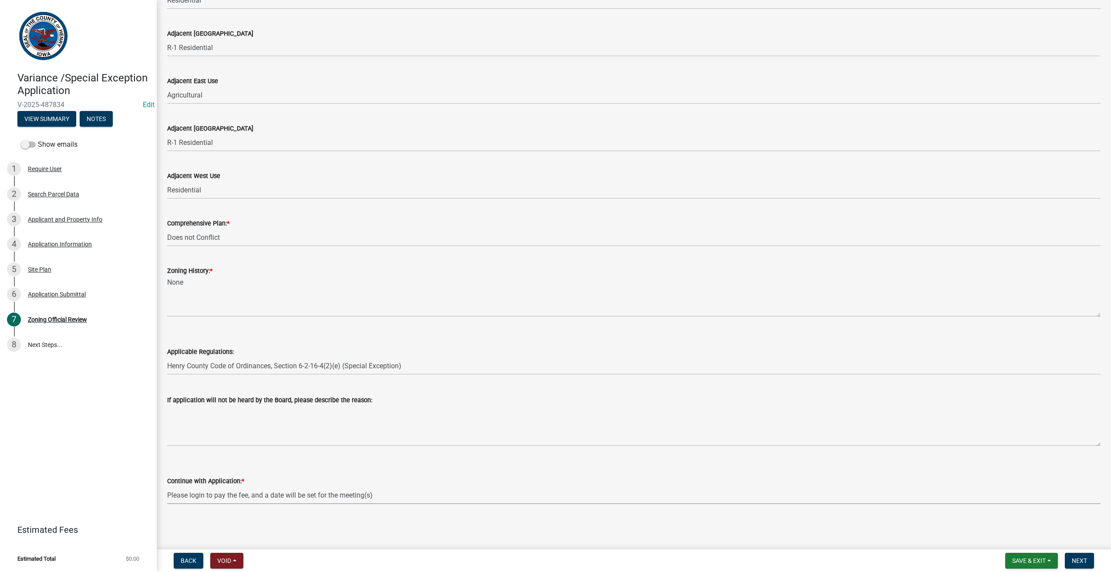
scroll to position [489, 0]
click at [1079, 563] on span "Next" at bounding box center [1079, 560] width 15 height 7
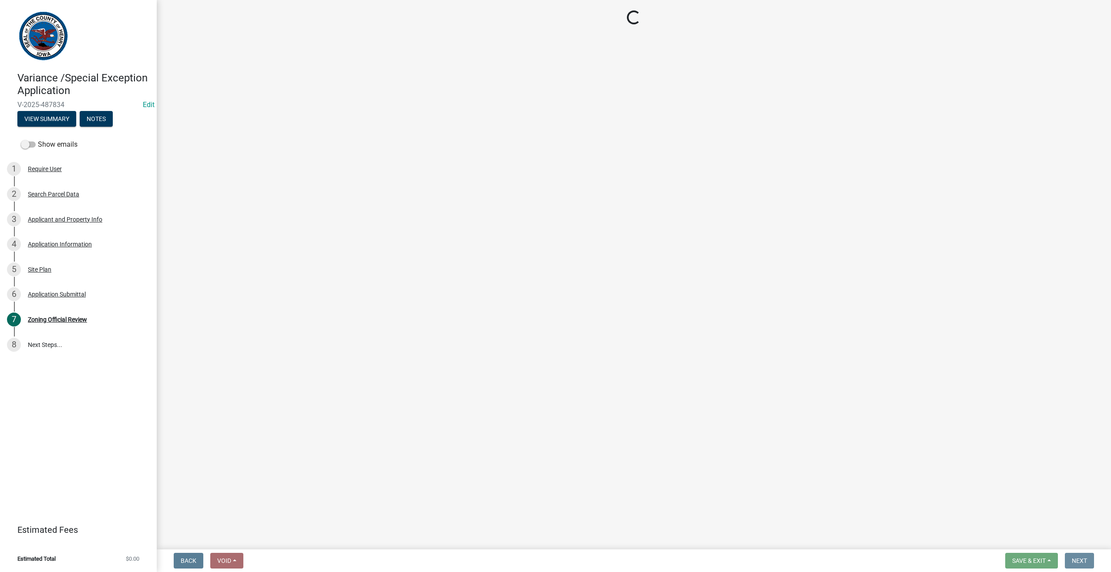
scroll to position [0, 0]
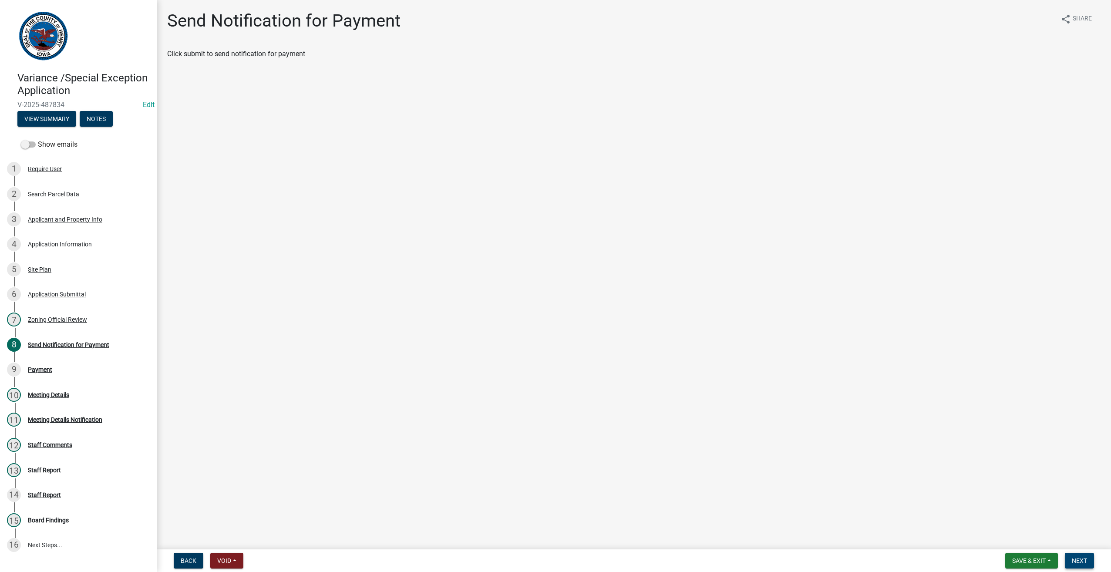
click at [1080, 562] on span "Next" at bounding box center [1079, 560] width 15 height 7
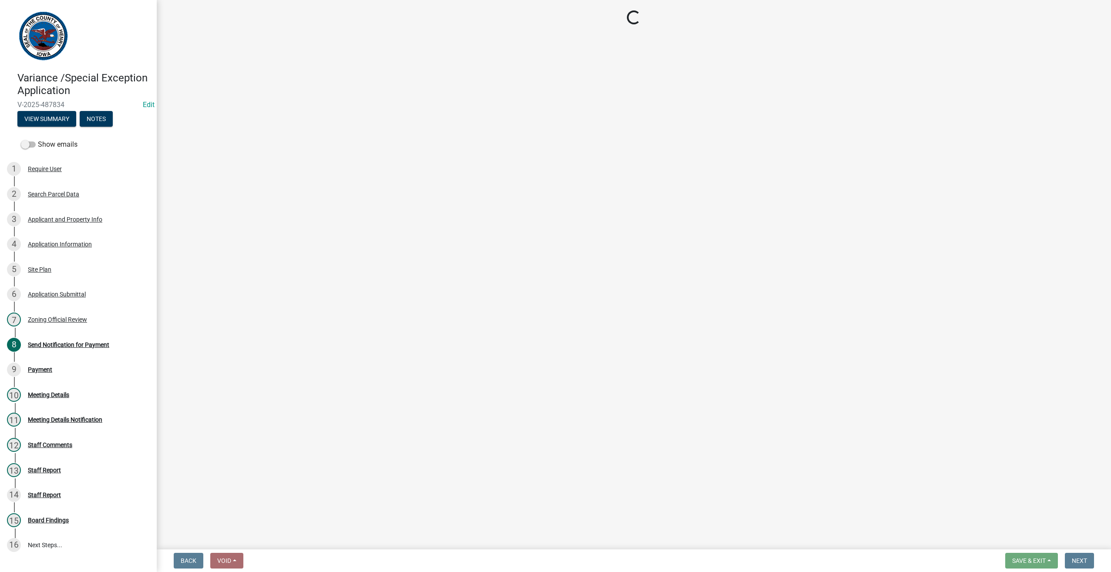
select select "3: 3"
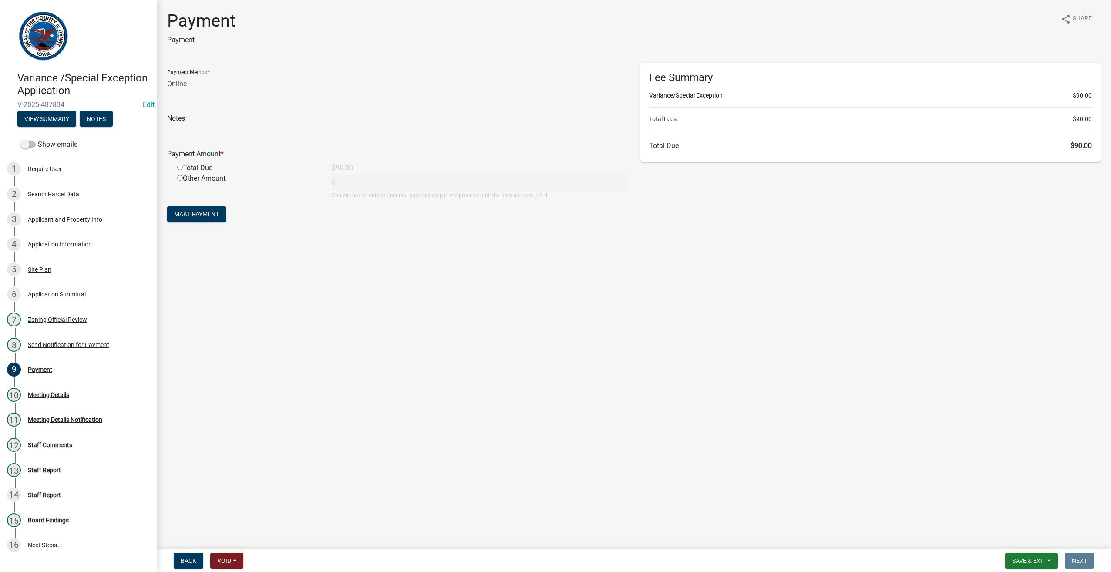
click at [415, 327] on main "Payment Payment share Share Payment Method * Credit Card POS Check Cash Online …" at bounding box center [634, 273] width 954 height 546
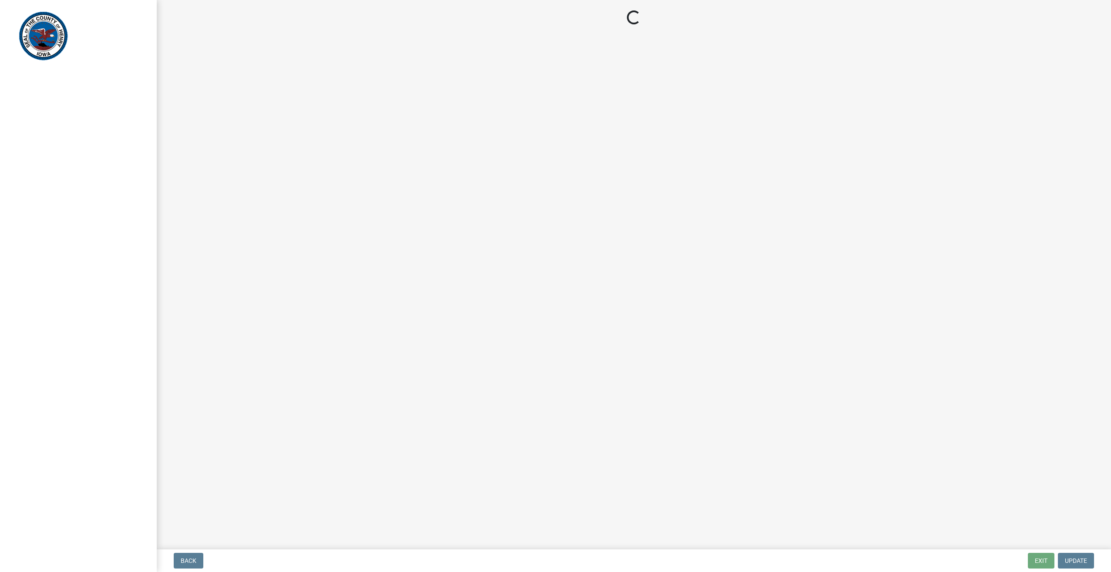
drag, startPoint x: 0, startPoint y: 0, endPoint x: 396, endPoint y: 30, distance: 397.3
click at [396, 30] on main "Loading..." at bounding box center [634, 273] width 954 height 546
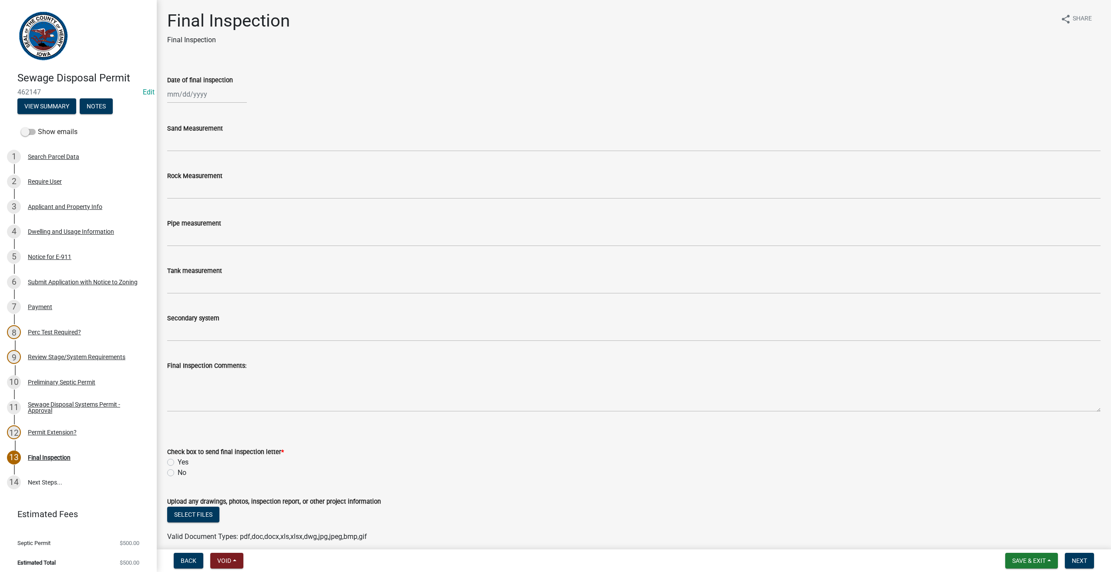
click at [909, 463] on div "Yes" at bounding box center [633, 462] width 933 height 10
drag, startPoint x: 909, startPoint y: 463, endPoint x: 908, endPoint y: 451, distance: 11.8
click at [908, 453] on div "Check box to send final inspection letter * Yes No" at bounding box center [633, 462] width 933 height 31
click at [906, 443] on form "Check box to send final inspection letter * Yes No" at bounding box center [633, 457] width 933 height 42
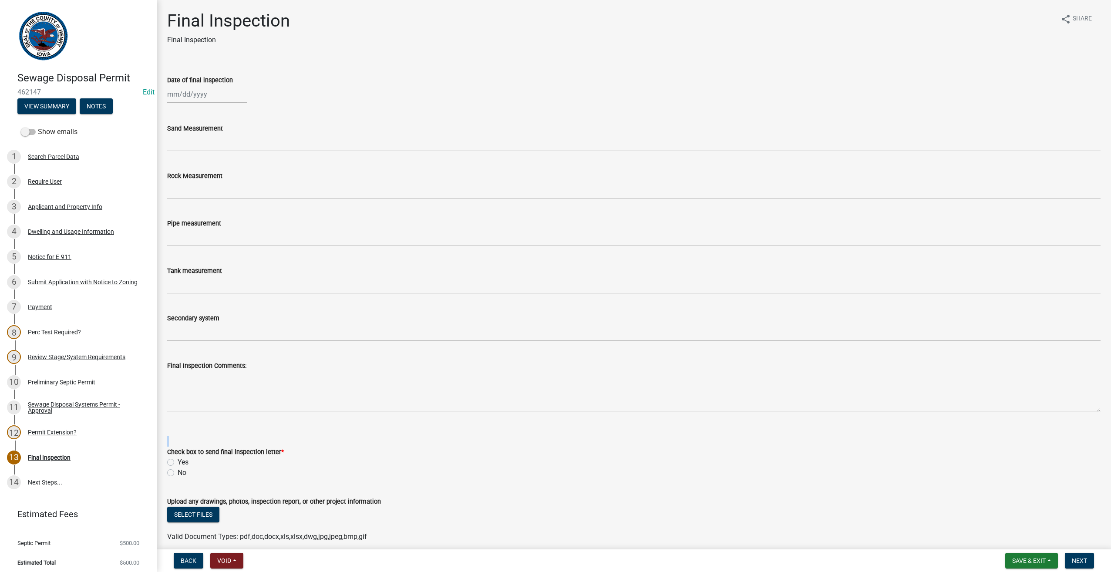
click at [906, 443] on form "Check box to send final inspection letter * Yes No" at bounding box center [633, 457] width 933 height 42
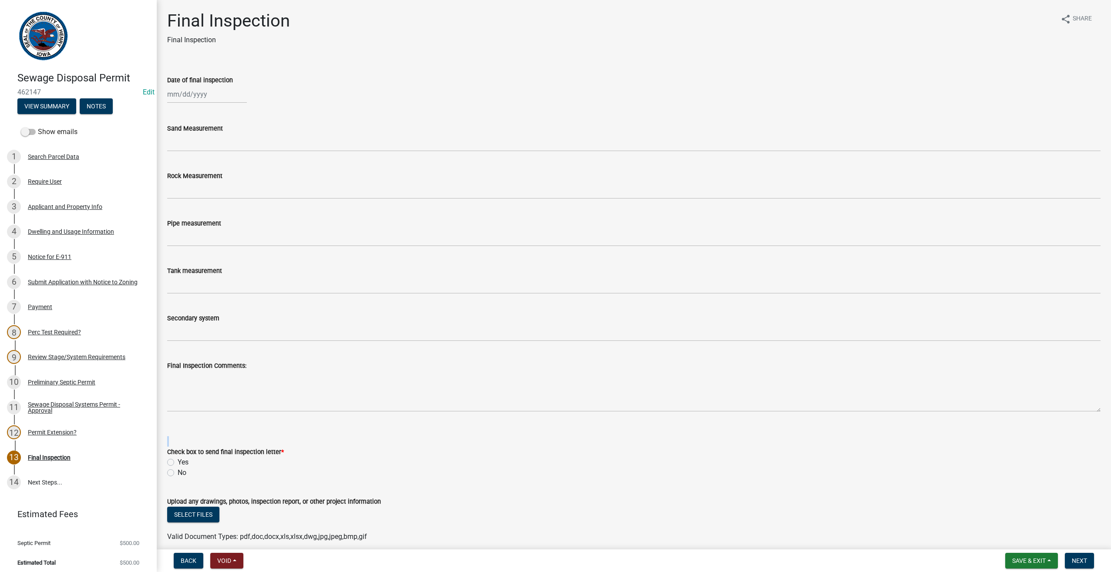
click at [906, 443] on form "Check box to send final inspection letter * Yes No" at bounding box center [633, 457] width 933 height 42
click at [906, 442] on form "Check box to send final inspection letter * Yes No" at bounding box center [633, 457] width 933 height 42
